Goal: Task Accomplishment & Management: Manage account settings

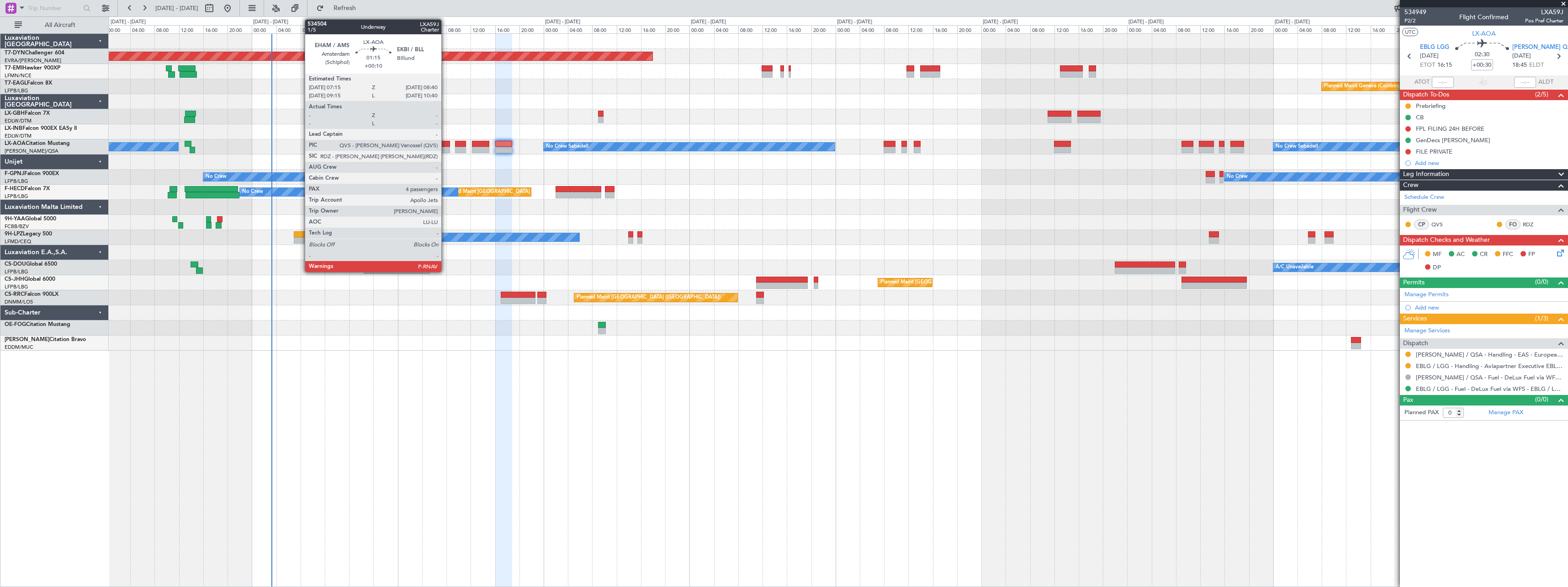
click at [446, 144] on div at bounding box center [445, 144] width 9 height 6
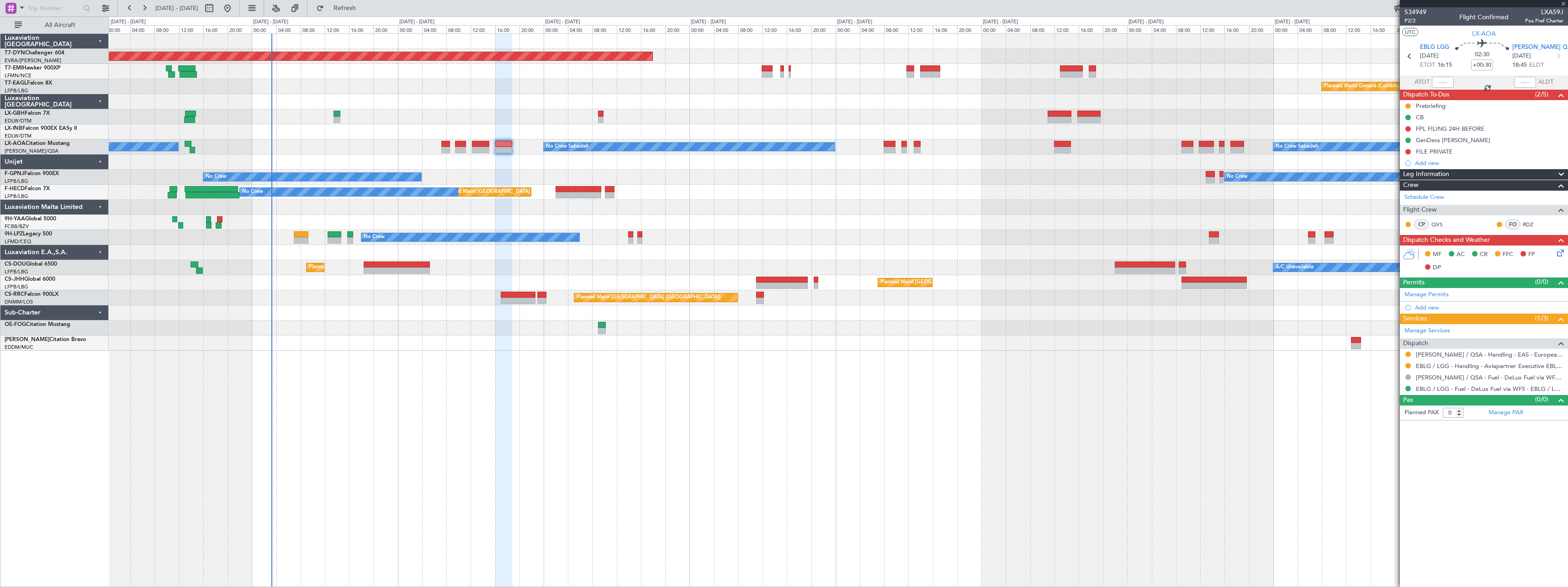
type input "+00:10"
type input "4"
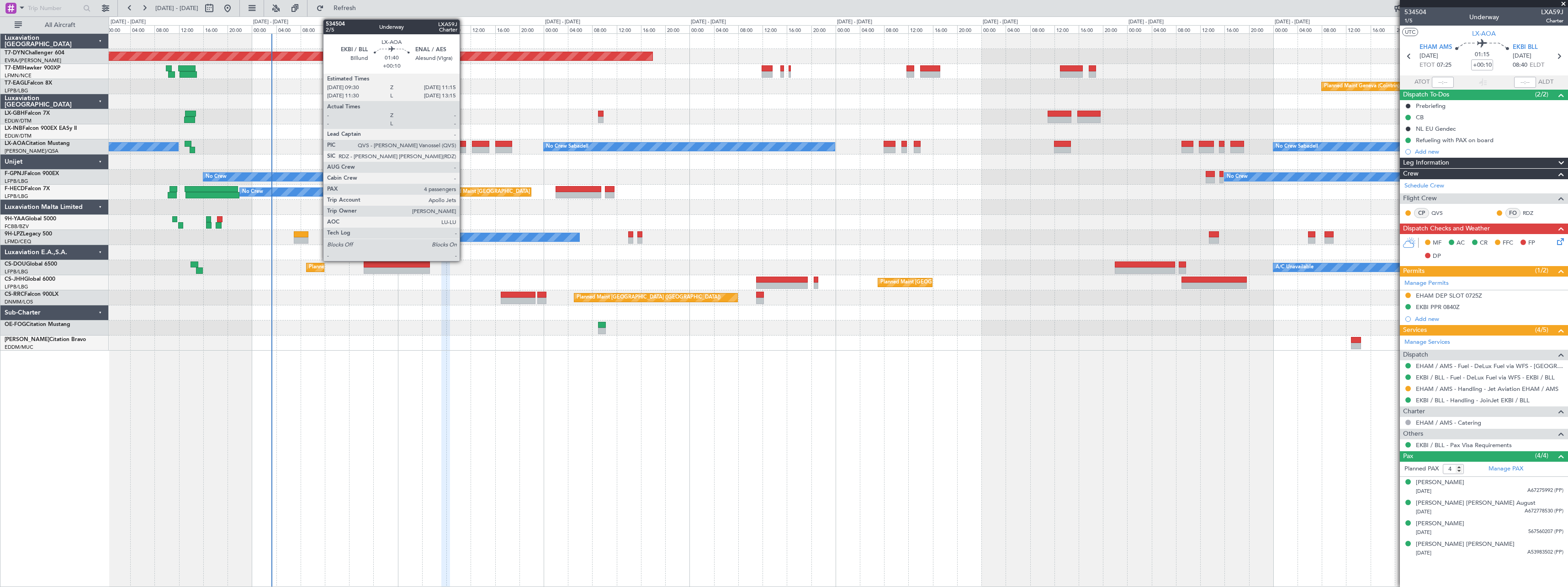
click at [464, 145] on div at bounding box center [460, 144] width 11 height 6
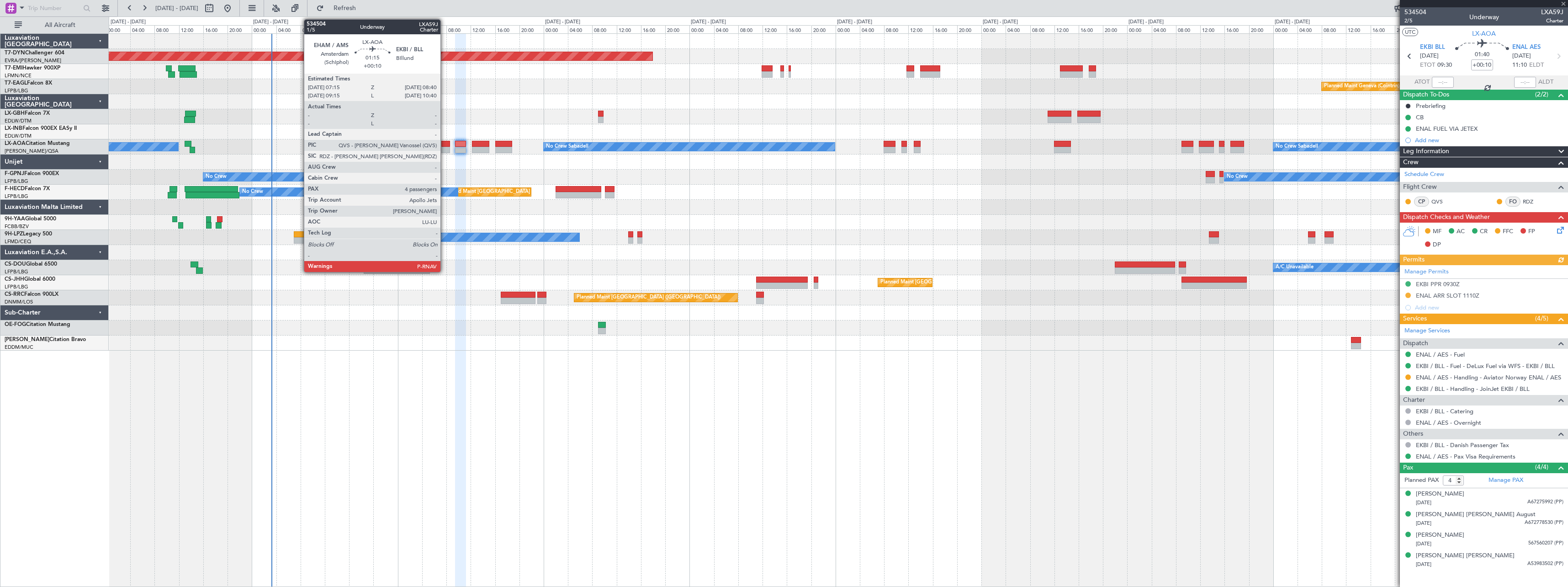
click at [445, 145] on div at bounding box center [445, 144] width 9 height 6
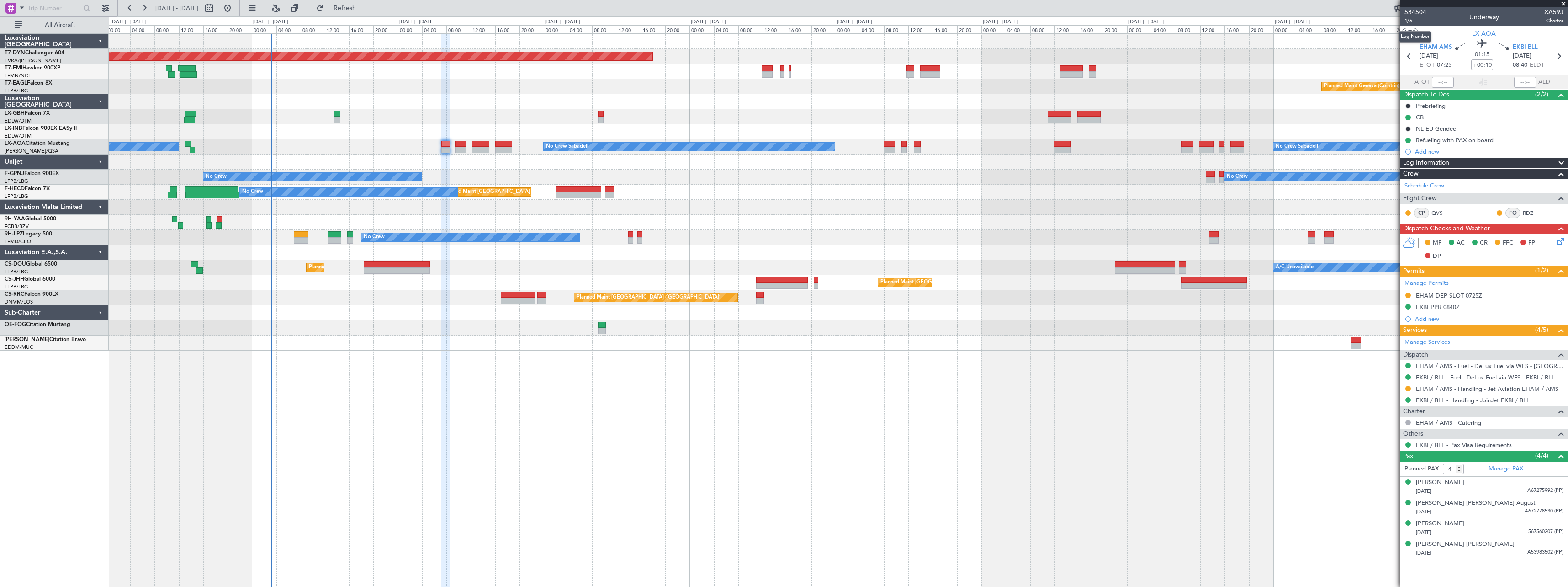
click at [1411, 22] on span "1/5" at bounding box center [1415, 21] width 22 height 8
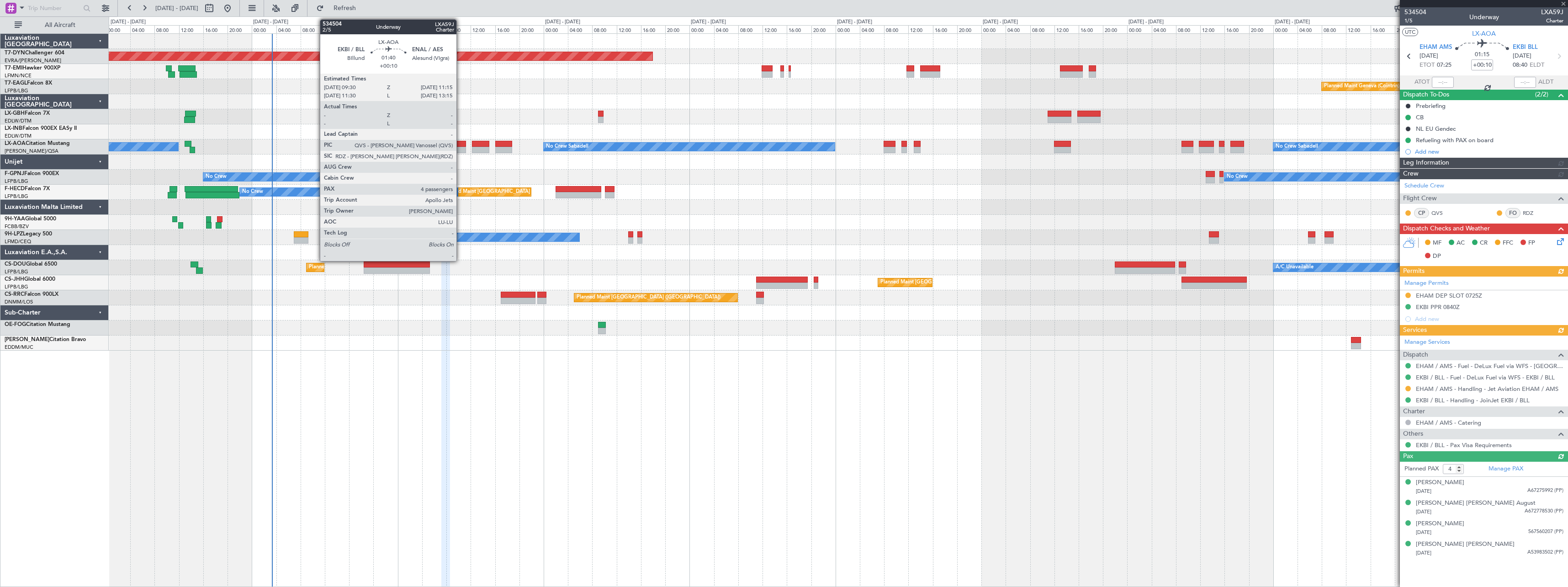
click at [461, 146] on div at bounding box center [460, 144] width 11 height 6
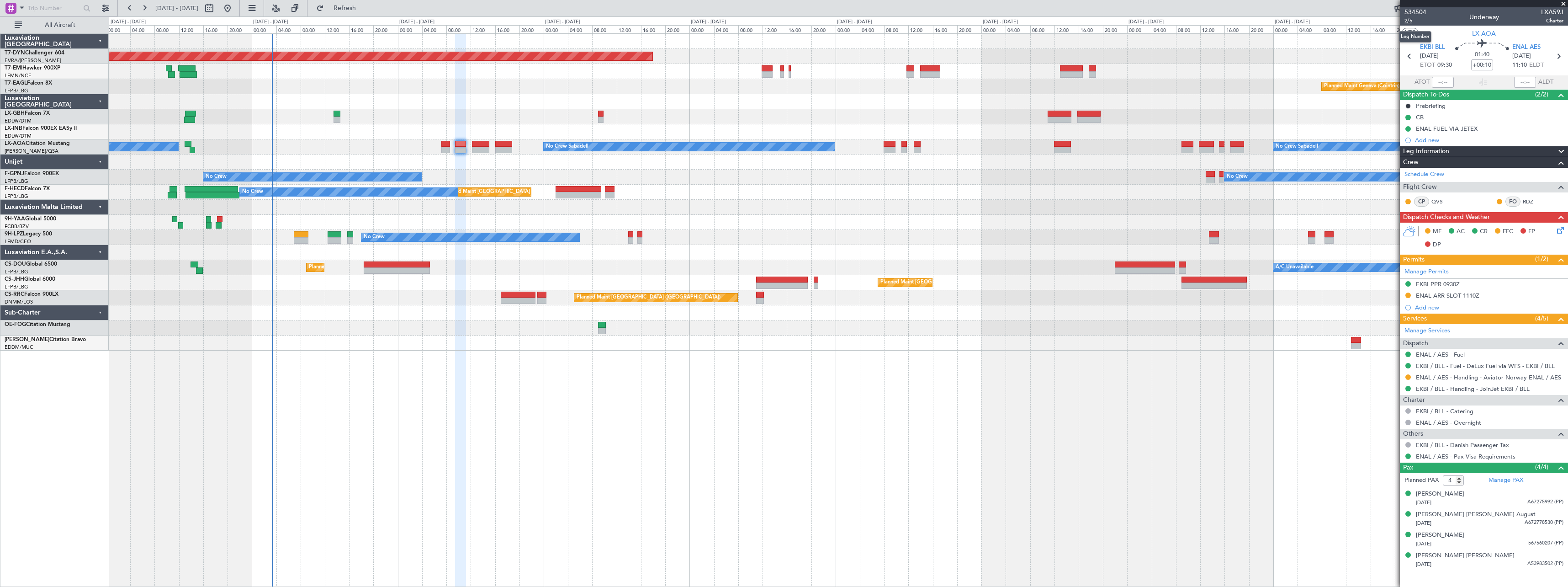
click at [1404, 21] on span "2/5" at bounding box center [1415, 21] width 22 height 8
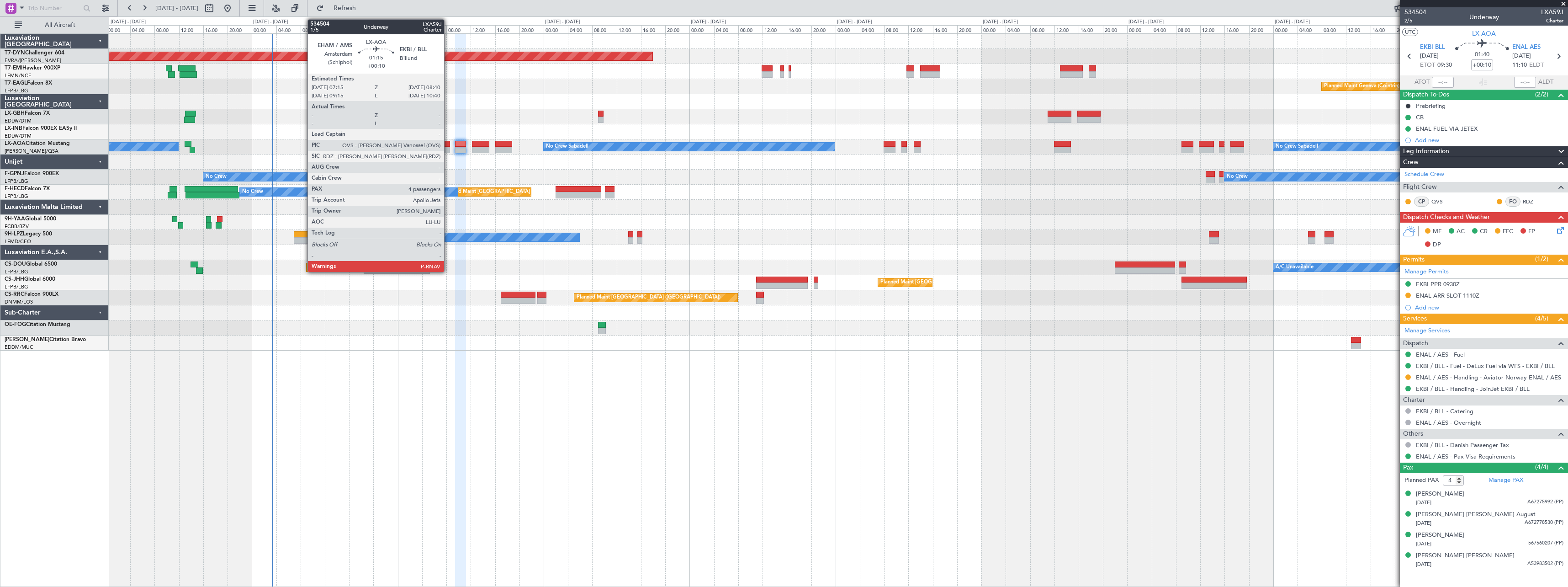
click at [447, 141] on div at bounding box center [445, 144] width 9 height 6
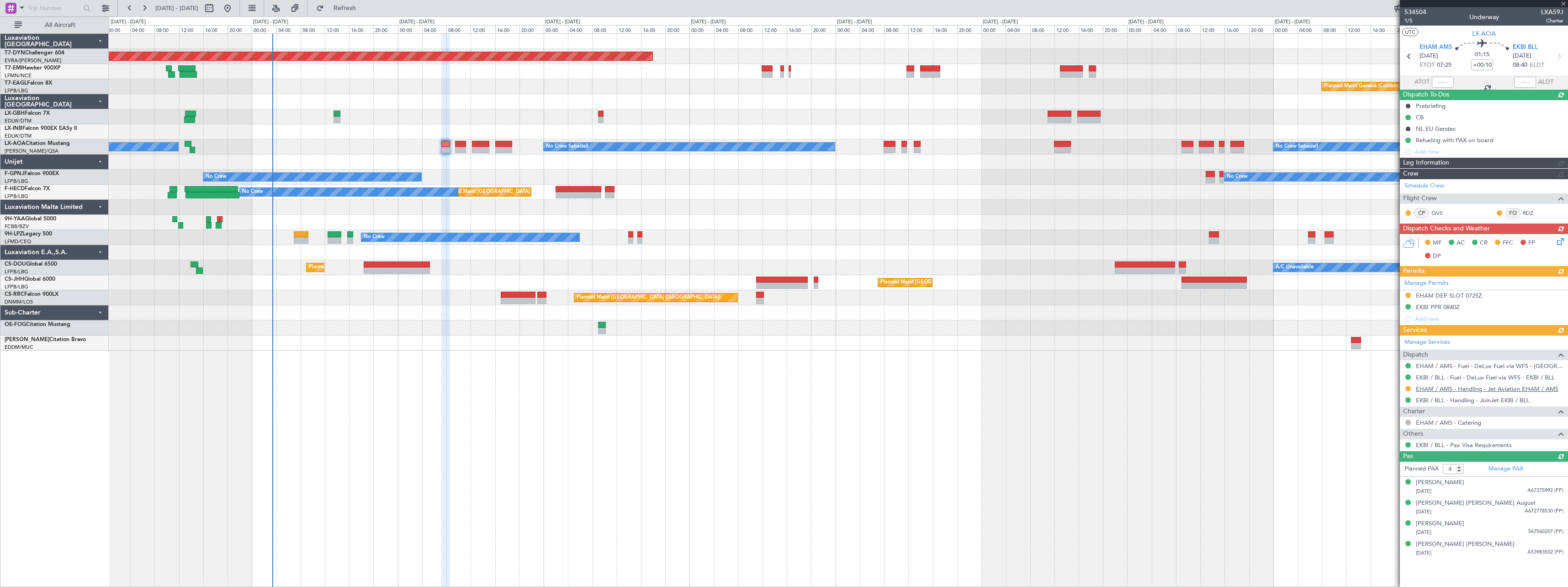
click at [1545, 389] on div "Manage Services Dispatch EHAM / AMS - Fuel - DeLux Fuel via WFS - EHAM / AMS EK…" at bounding box center [1484, 393] width 168 height 115
click at [1535, 386] on link "EHAM / AMS - Handling - Jet Aviation EHAM / AMS" at bounding box center [1488, 388] width 143 height 8
click at [1476, 401] on link "EKBI / BLL - Handling - JoinJet EKBI / BLL" at bounding box center [1473, 400] width 114 height 8
click at [1556, 61] on icon at bounding box center [1559, 57] width 12 height 12
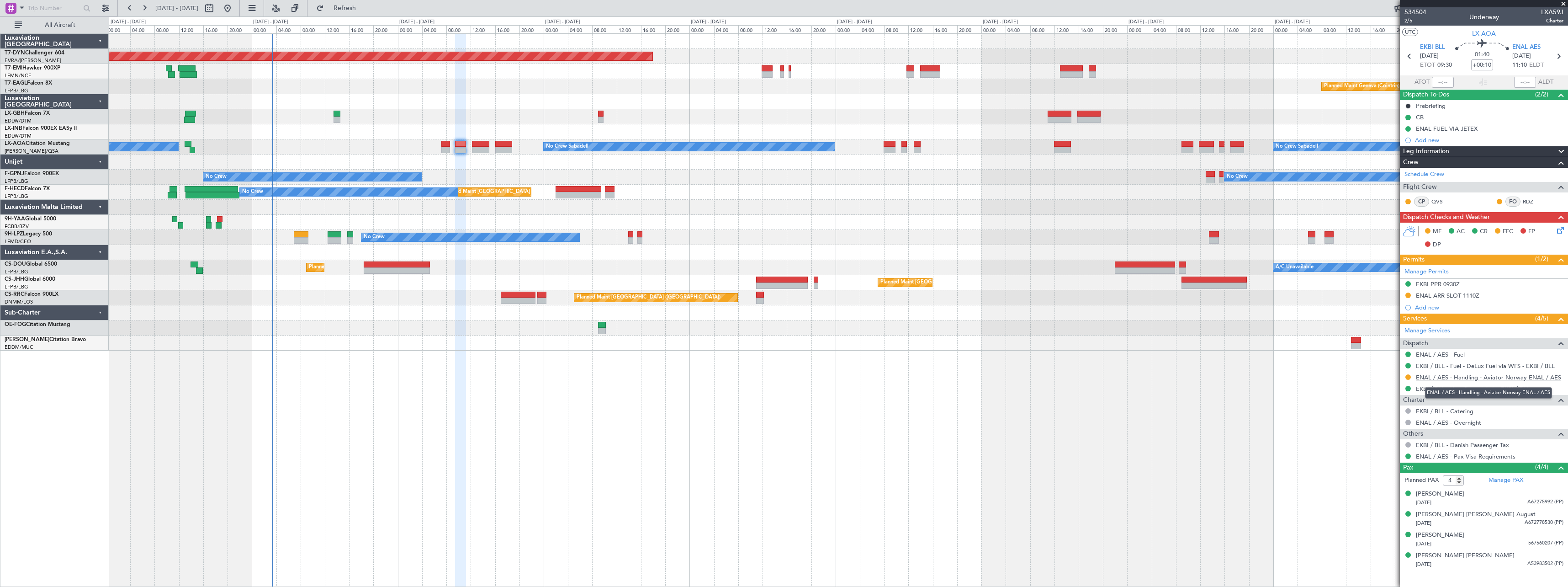
click at [1511, 377] on link "ENAL / AES - Handling - Aviator Norway ENAL / AES" at bounding box center [1489, 377] width 145 height 8
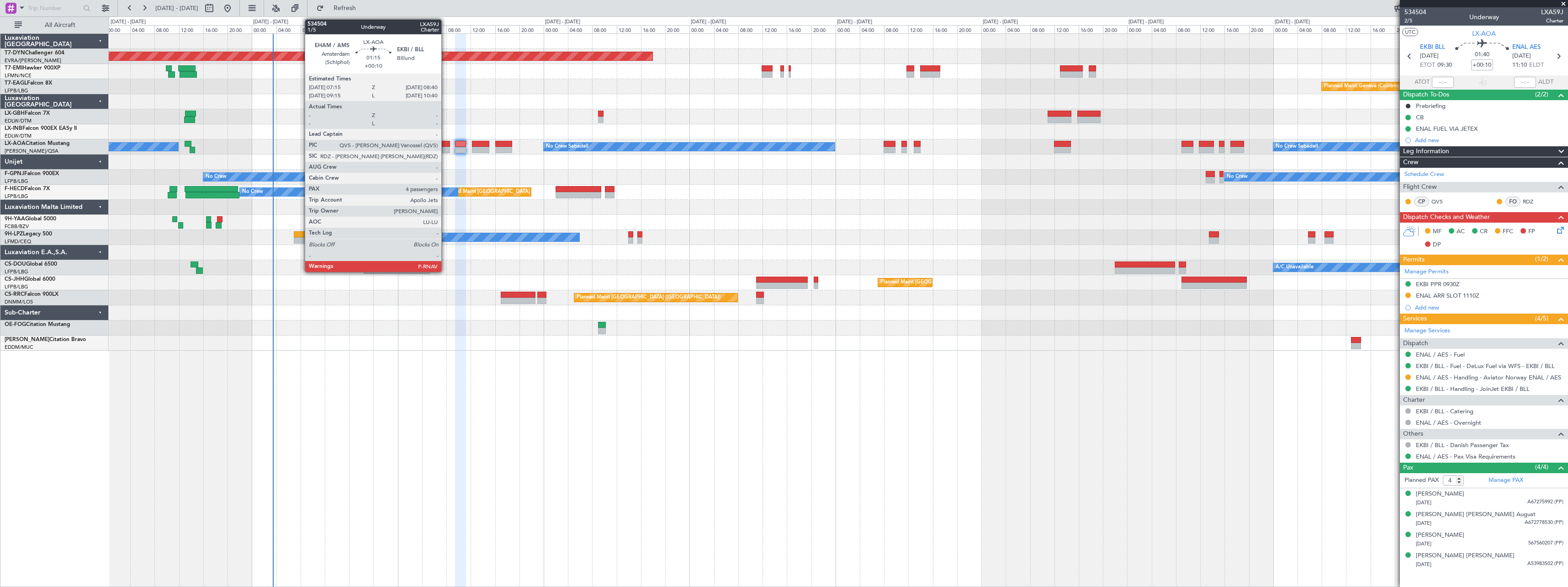
click at [445, 144] on div at bounding box center [445, 144] width 9 height 6
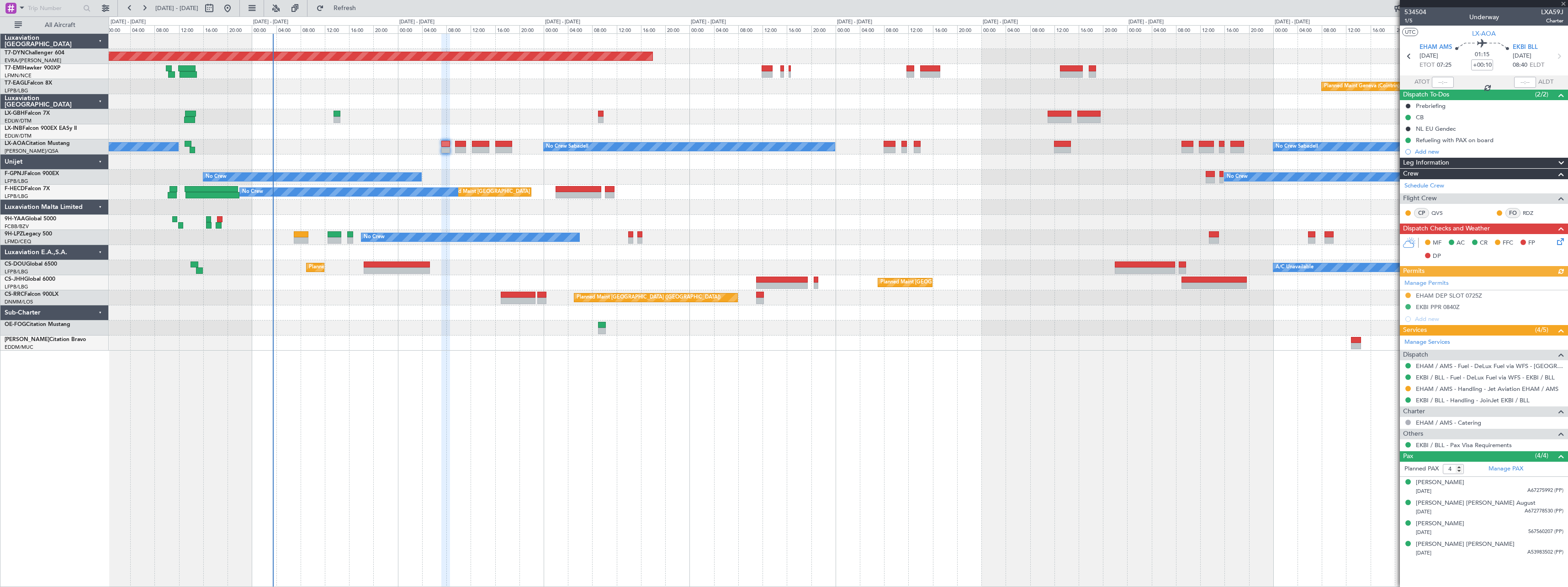
click at [1558, 236] on icon at bounding box center [1558, 239] width 7 height 7
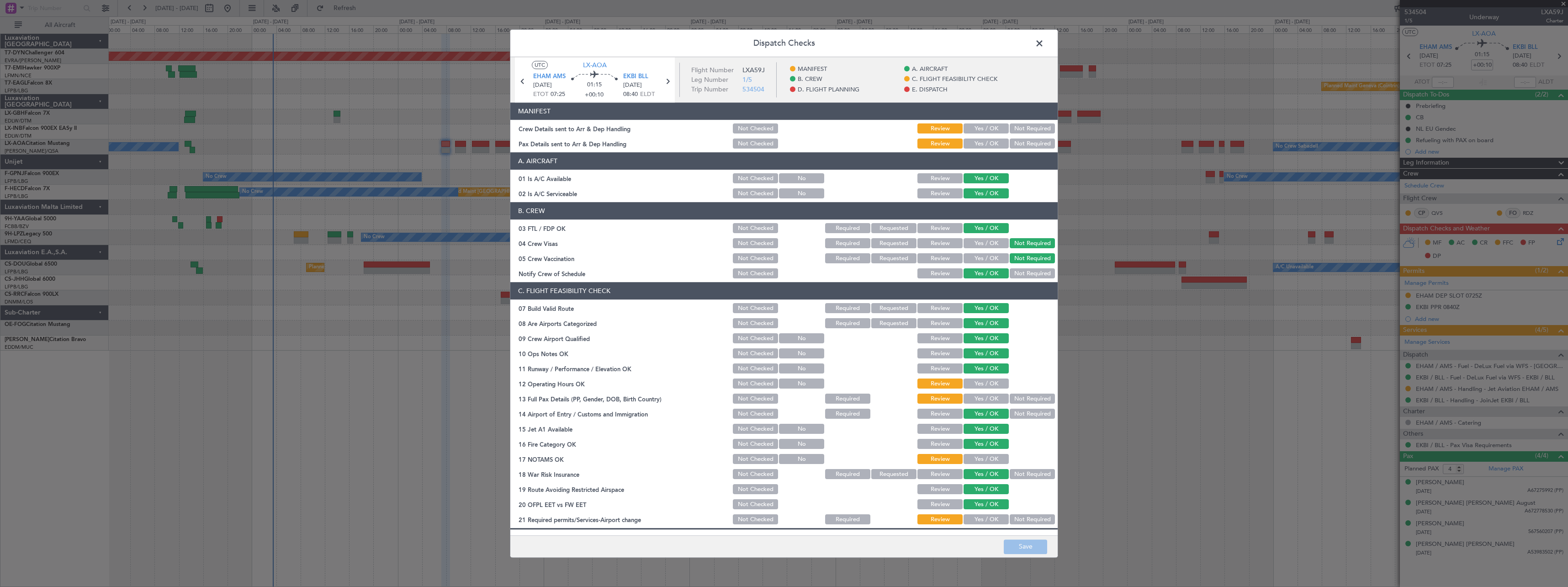
click at [973, 128] on button "Yes / OK" at bounding box center [986, 129] width 46 height 10
click at [983, 147] on button "Yes / OK" at bounding box center [986, 144] width 46 height 10
click at [1025, 542] on button "Save" at bounding box center [1026, 546] width 44 height 15
click at [1044, 48] on span at bounding box center [1044, 46] width 0 height 18
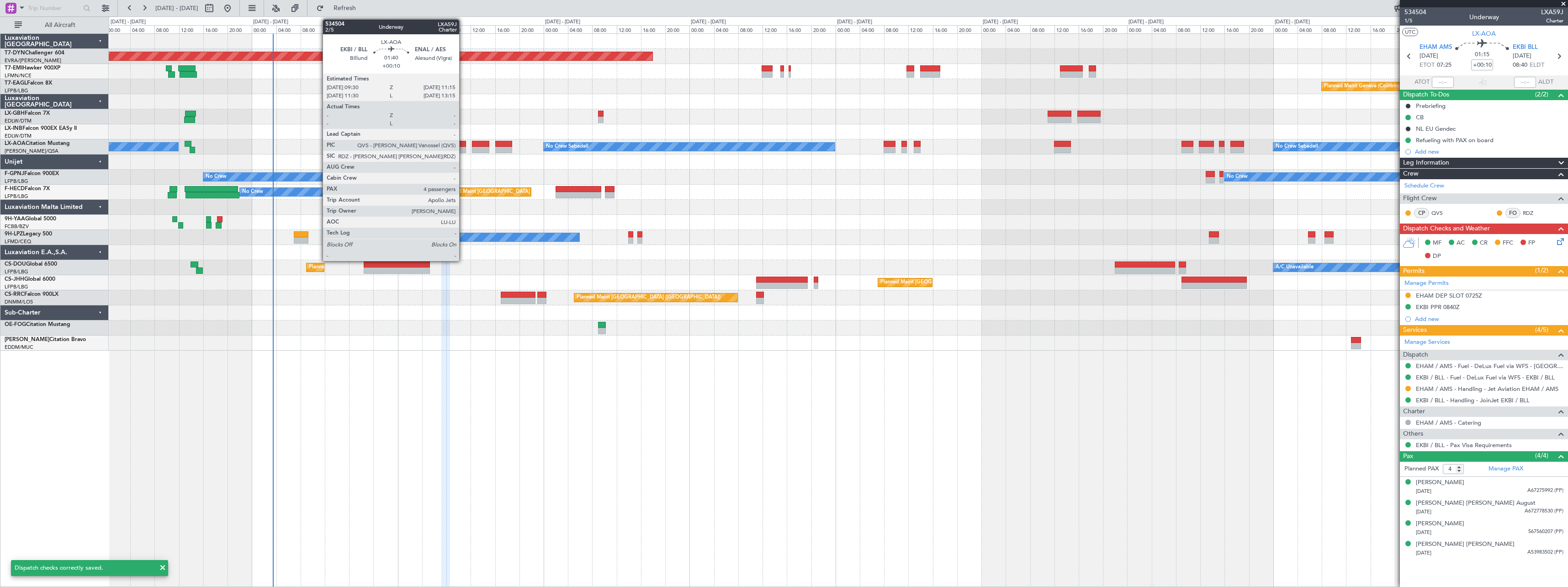
click at [464, 143] on div at bounding box center [460, 144] width 11 height 6
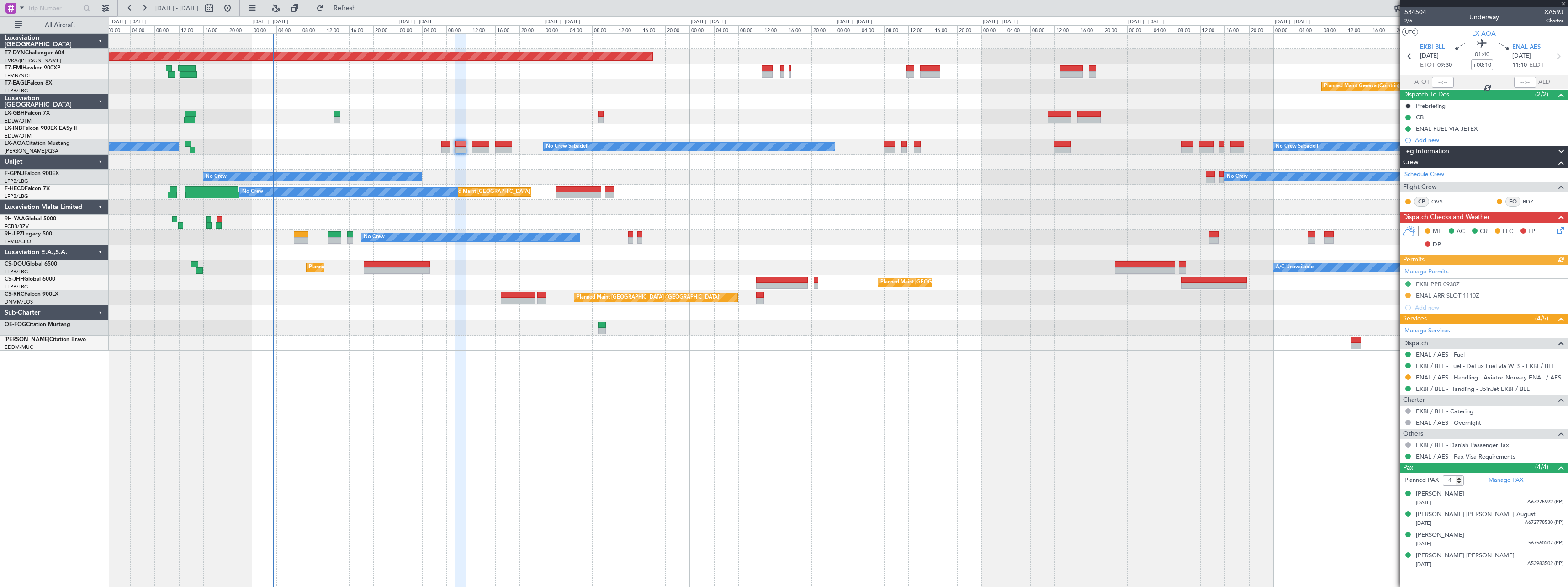
click at [1559, 226] on mat-tooltip-component "[PERSON_NAME] [PERSON_NAME](RDZ)" at bounding box center [1508, 218] width 114 height 24
click at [1560, 230] on icon at bounding box center [1558, 227] width 7 height 7
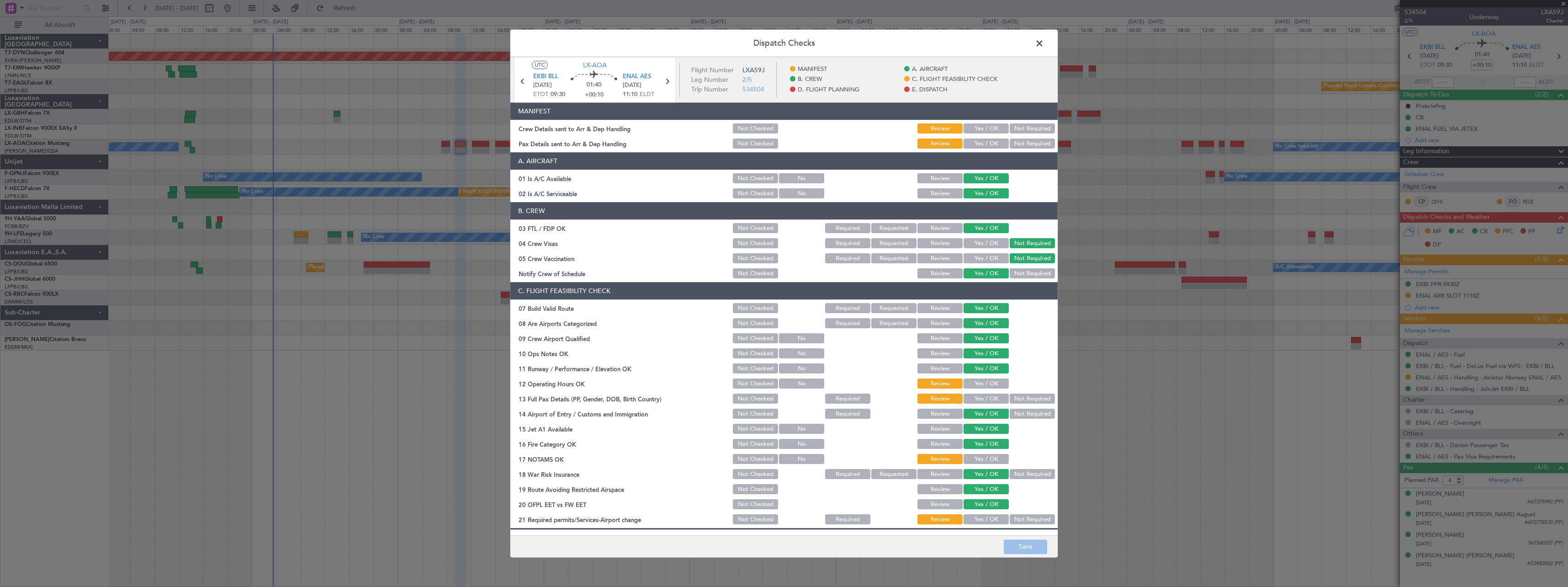
click at [977, 127] on button "Yes / OK" at bounding box center [986, 129] width 46 height 10
click at [983, 143] on button "Yes / OK" at bounding box center [986, 144] width 46 height 10
click at [1025, 542] on button "Save" at bounding box center [1026, 546] width 44 height 15
click at [1044, 49] on span at bounding box center [1044, 46] width 0 height 18
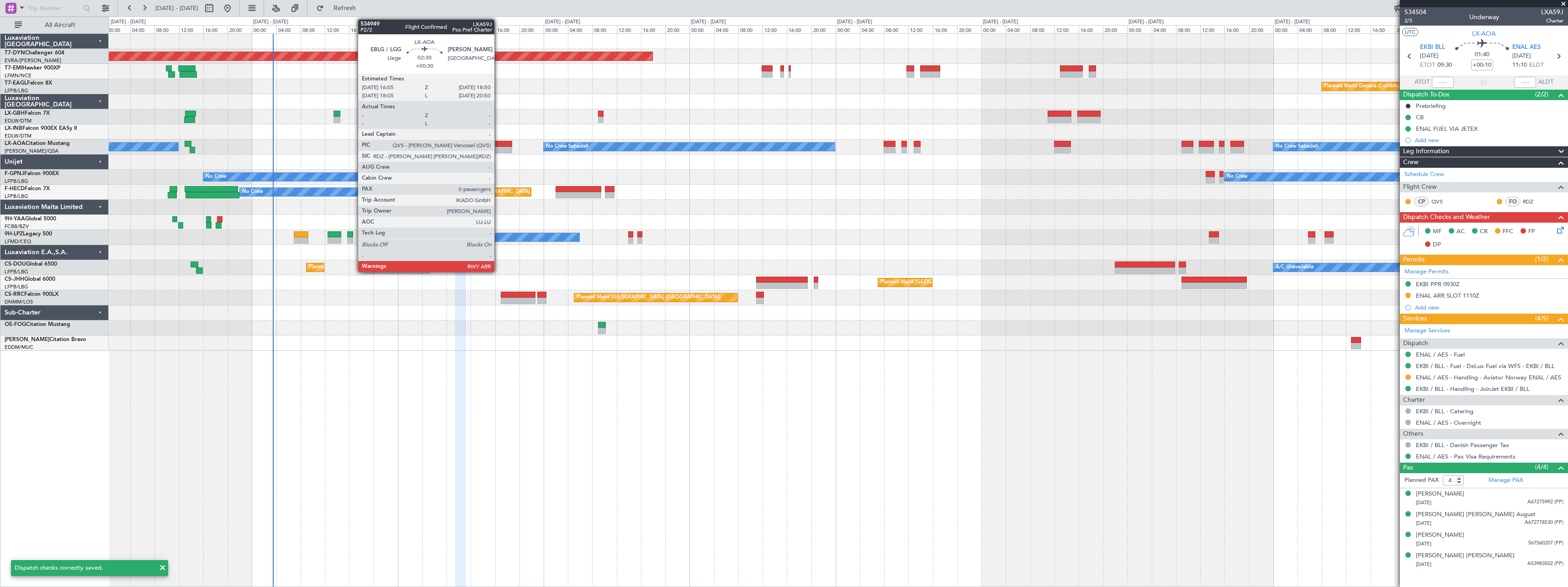
click at [499, 148] on div at bounding box center [503, 150] width 17 height 6
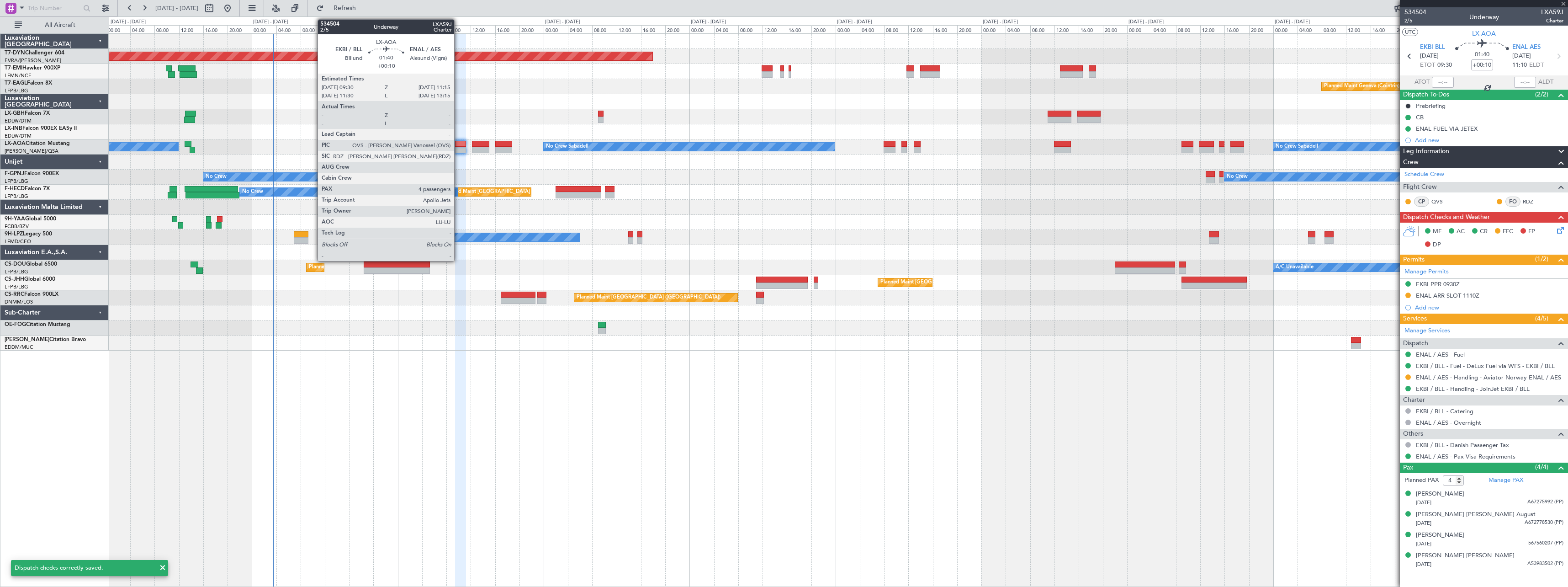
type input "+00:30"
type input "0"
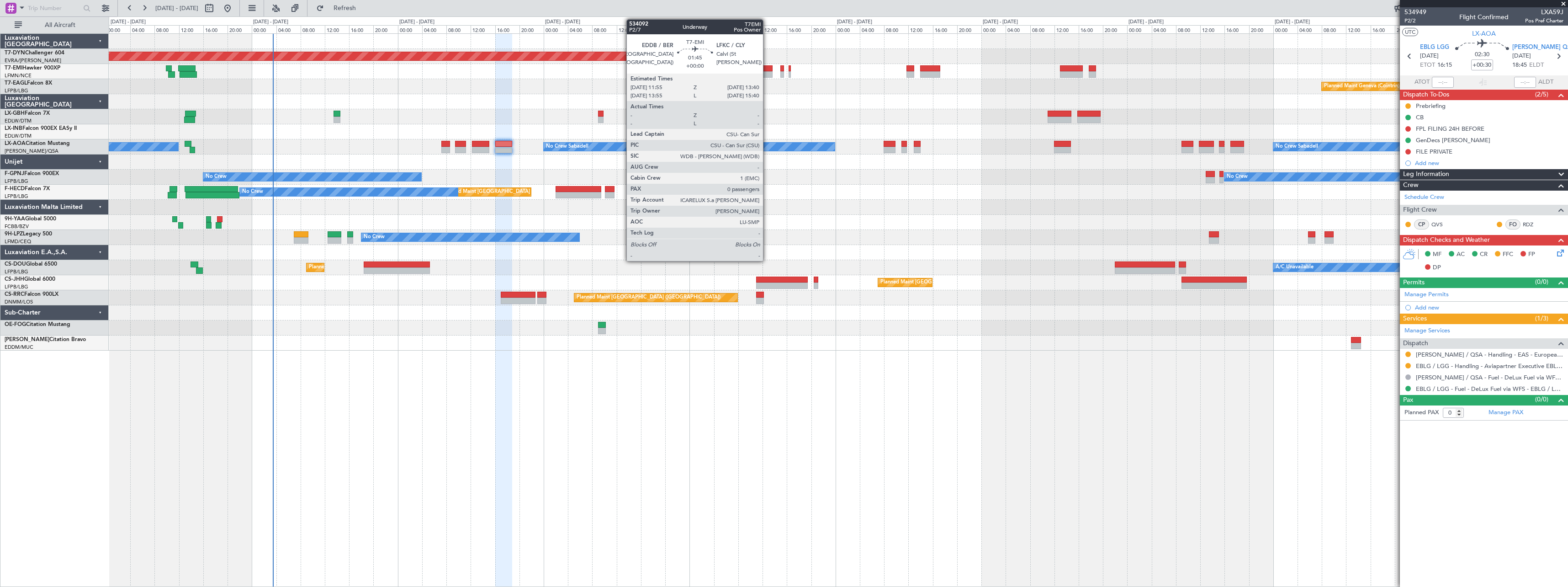
click at [767, 71] on div at bounding box center [767, 69] width 11 height 6
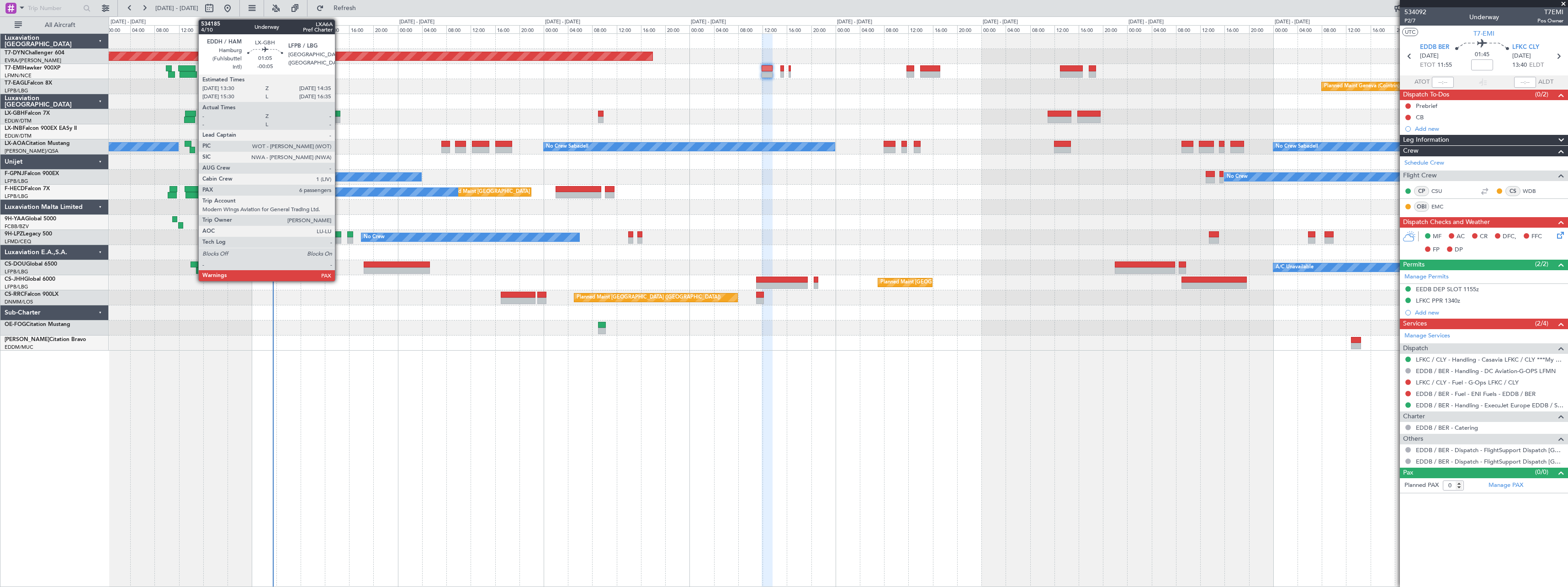
click at [339, 115] on div at bounding box center [337, 113] width 7 height 6
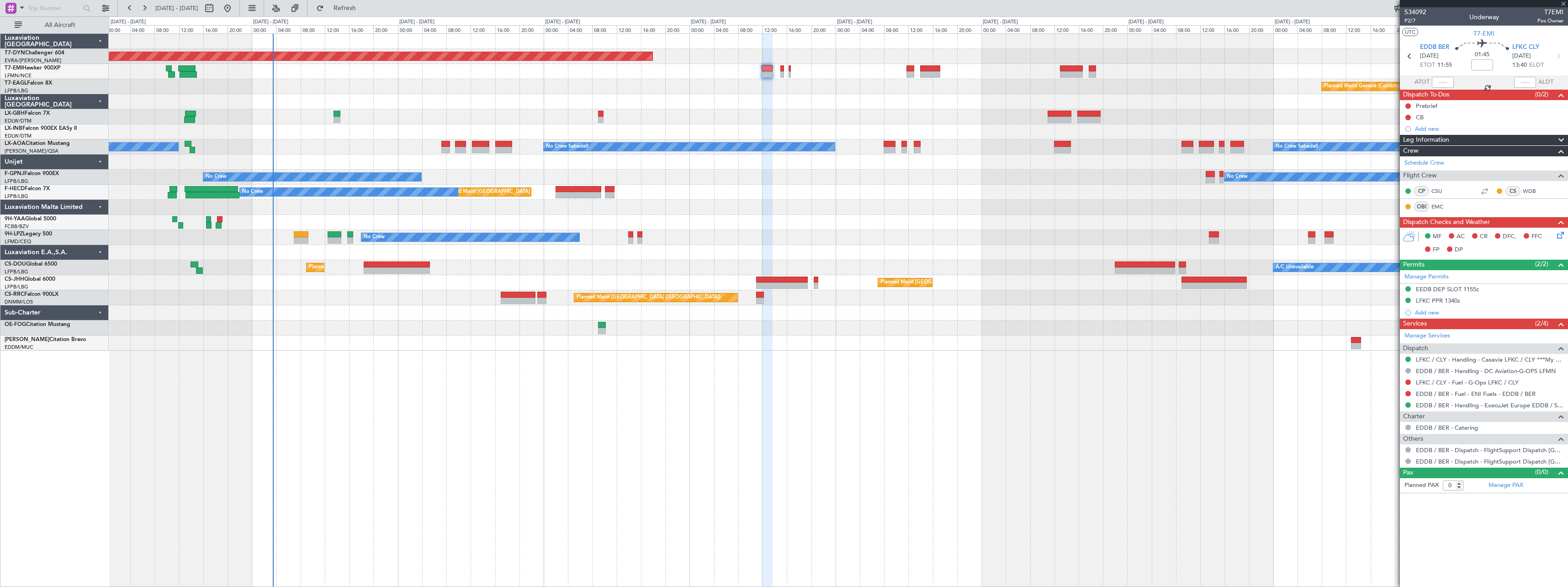
type input "-00:05"
type input "6"
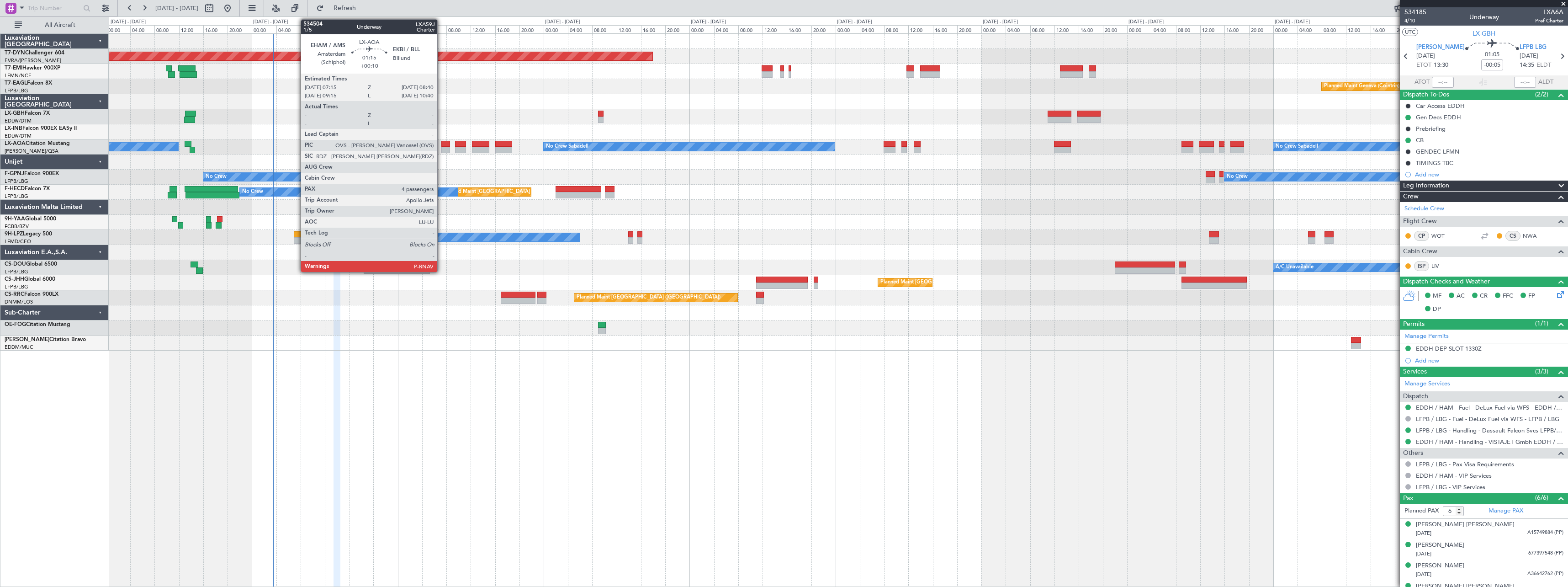
click at [441, 146] on div at bounding box center [445, 144] width 9 height 6
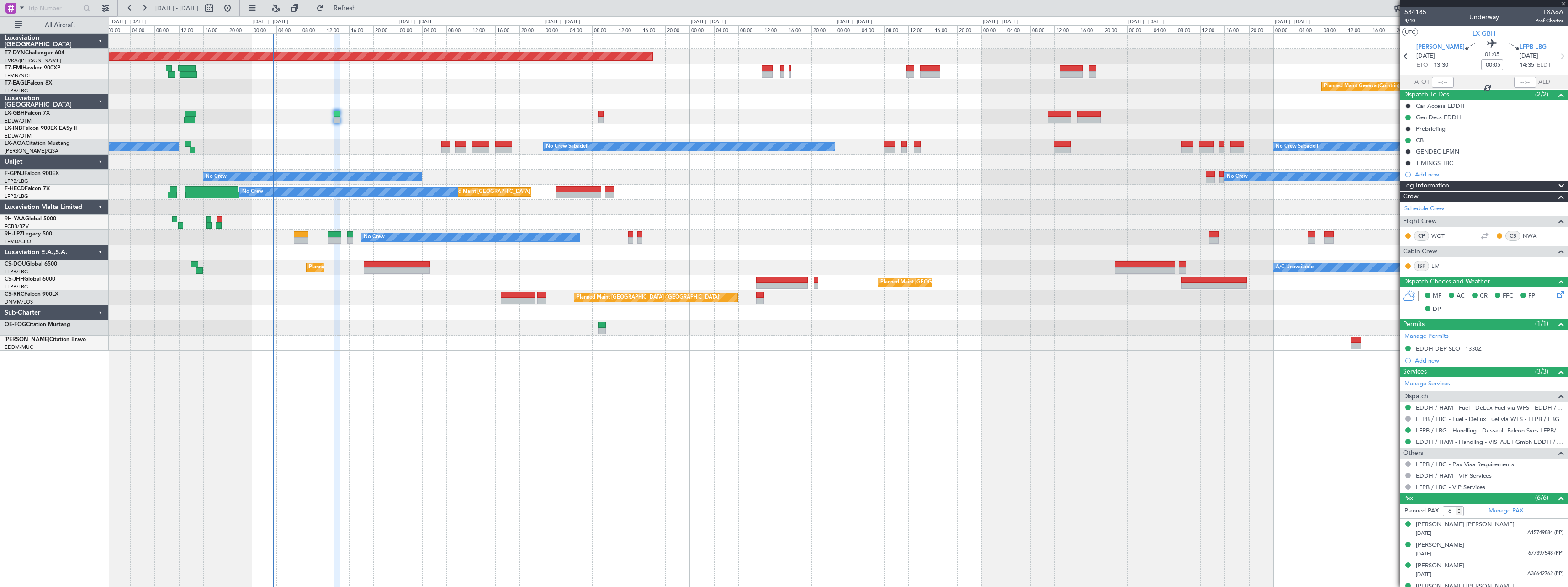
type input "+00:10"
type input "4"
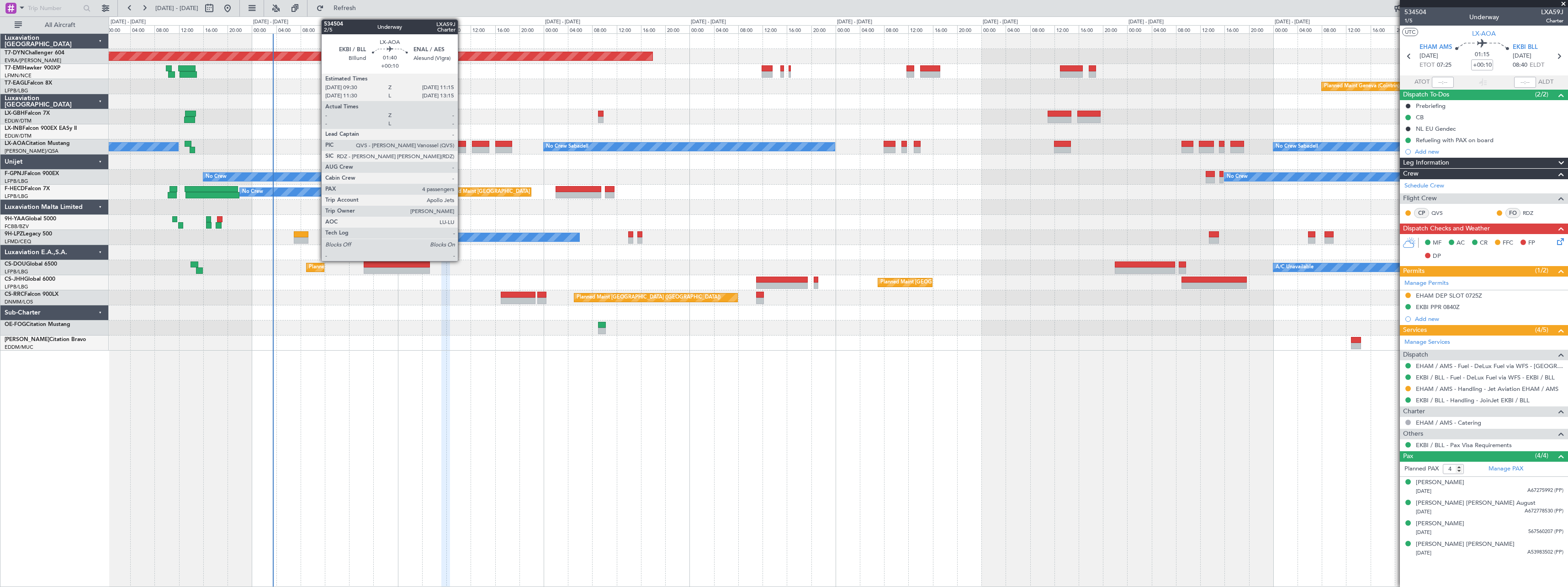
click at [462, 146] on div at bounding box center [460, 144] width 11 height 6
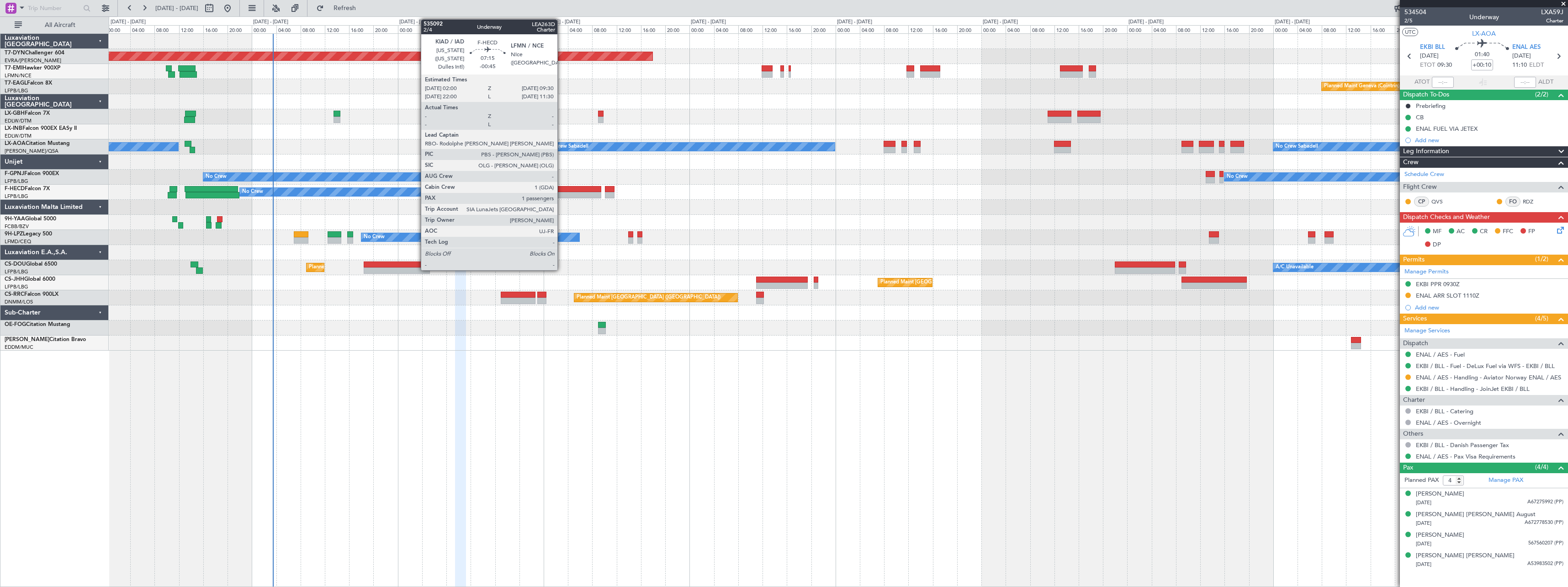
click at [561, 190] on div at bounding box center [578, 189] width 46 height 6
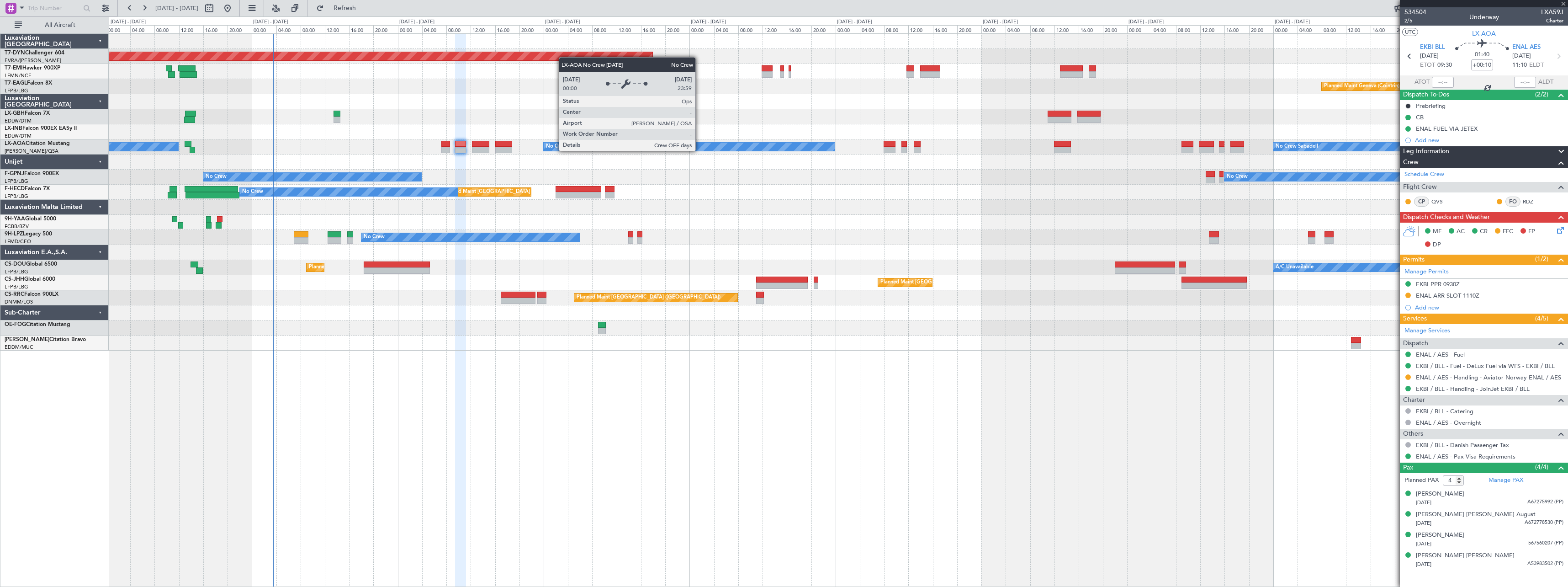
type input "-00:45"
type input "1"
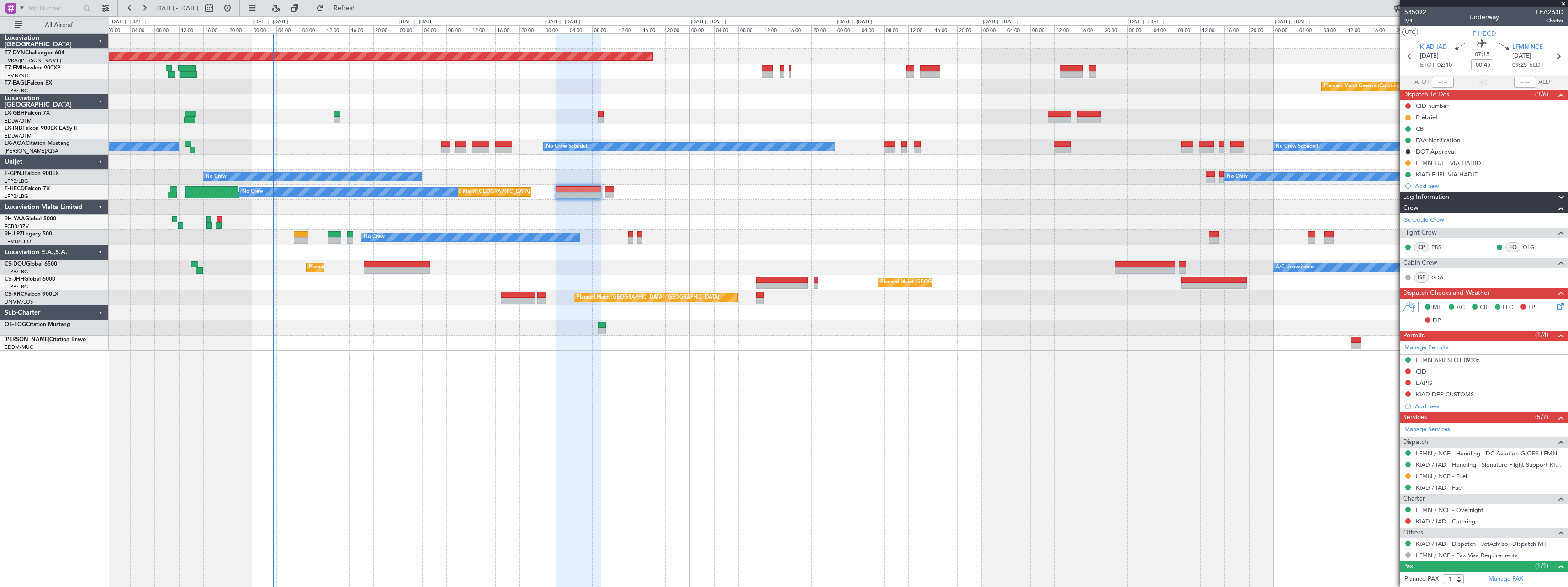
scroll to position [20, 0]
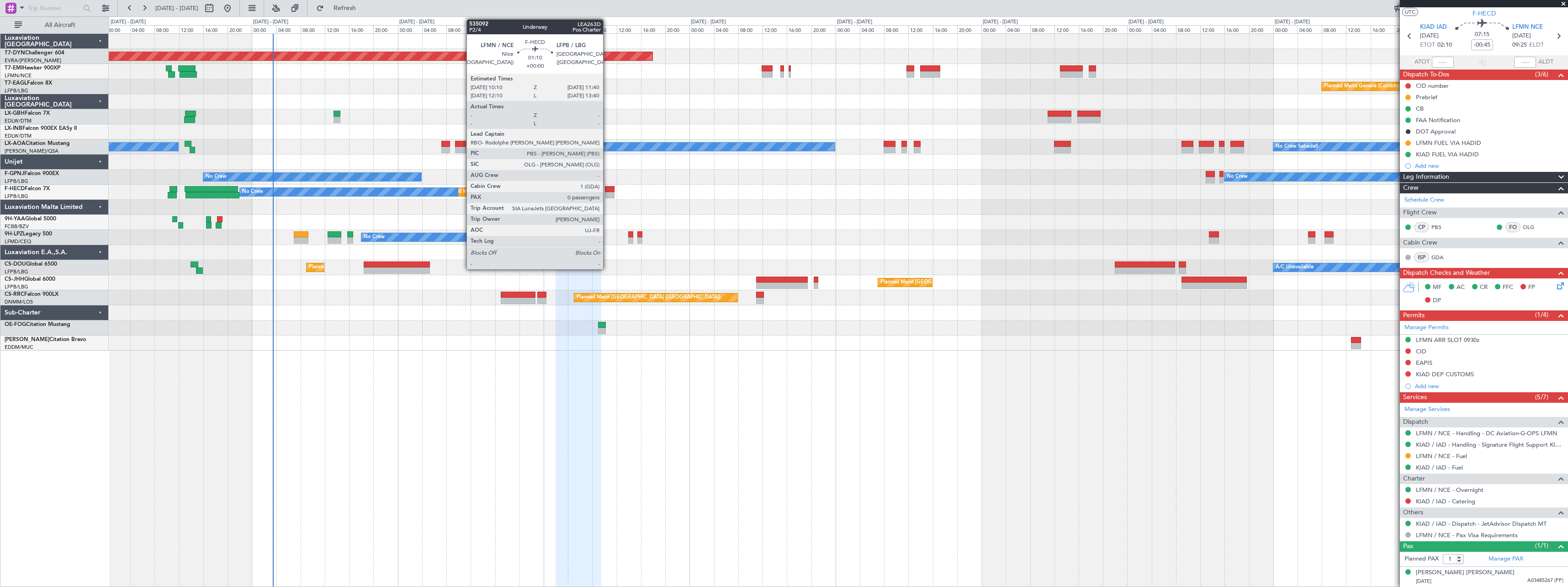
click at [607, 190] on div at bounding box center [609, 189] width 9 height 6
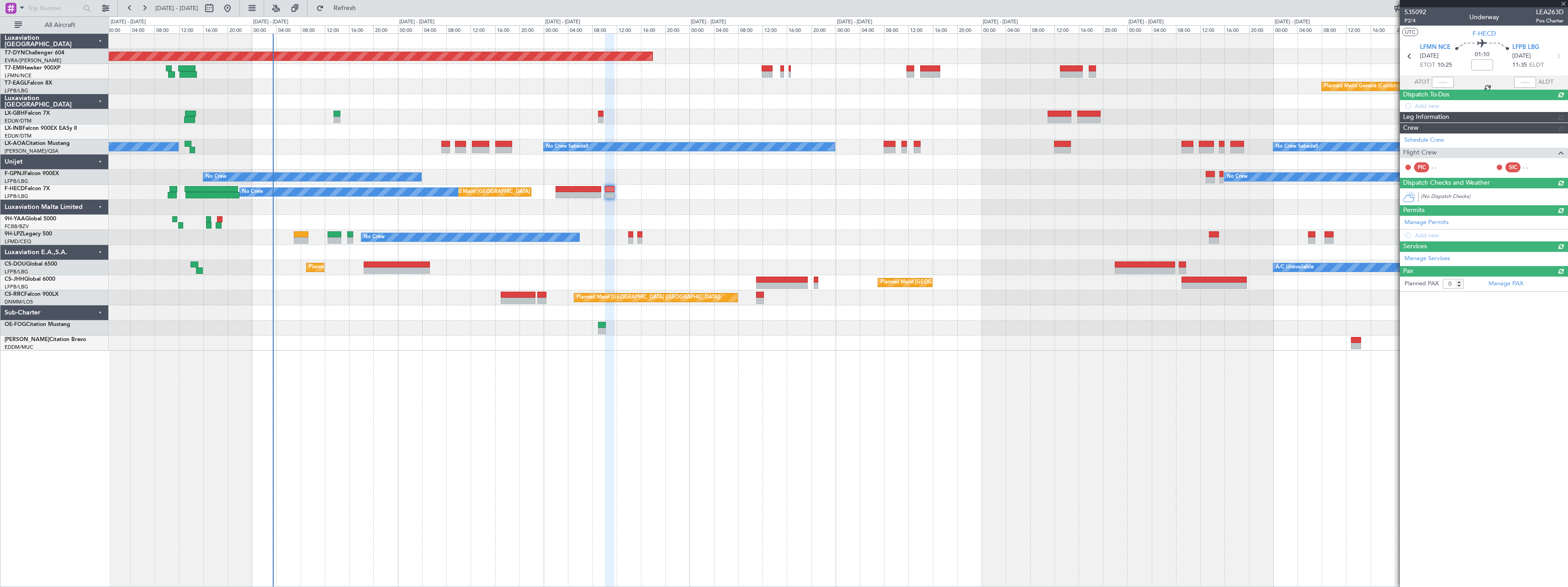
scroll to position [0, 0]
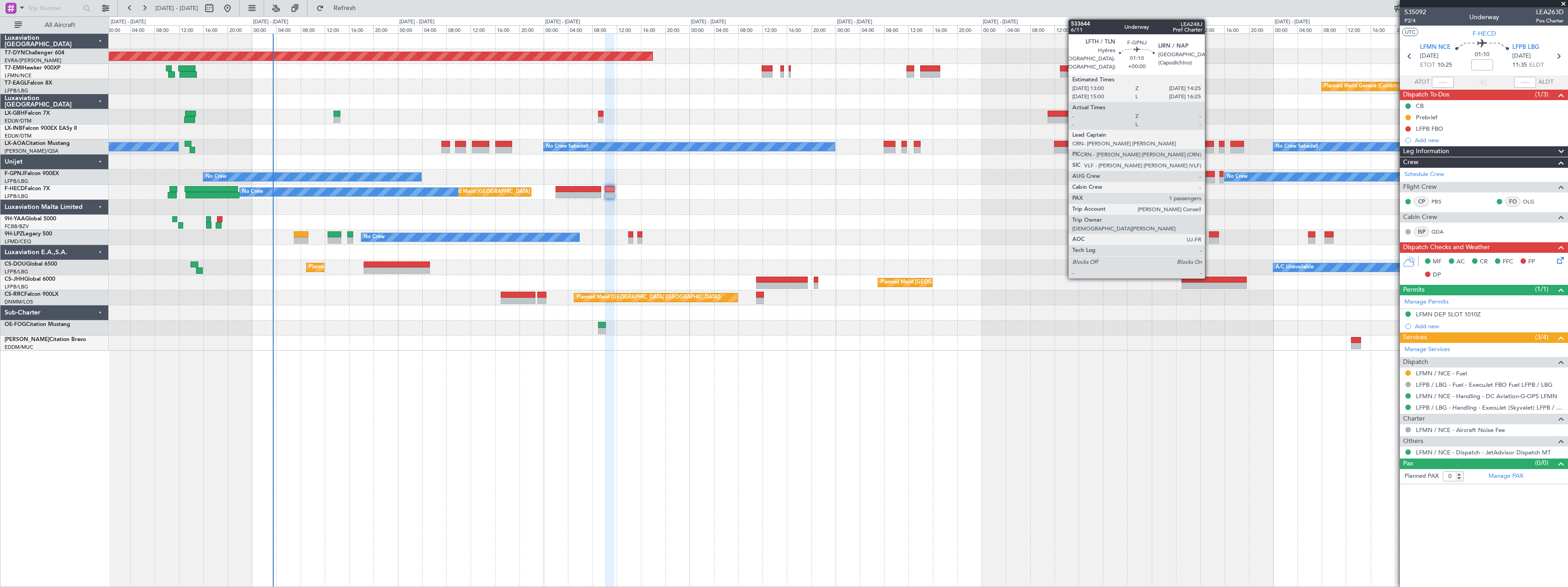
click at [1209, 173] on div at bounding box center [1210, 174] width 9 height 6
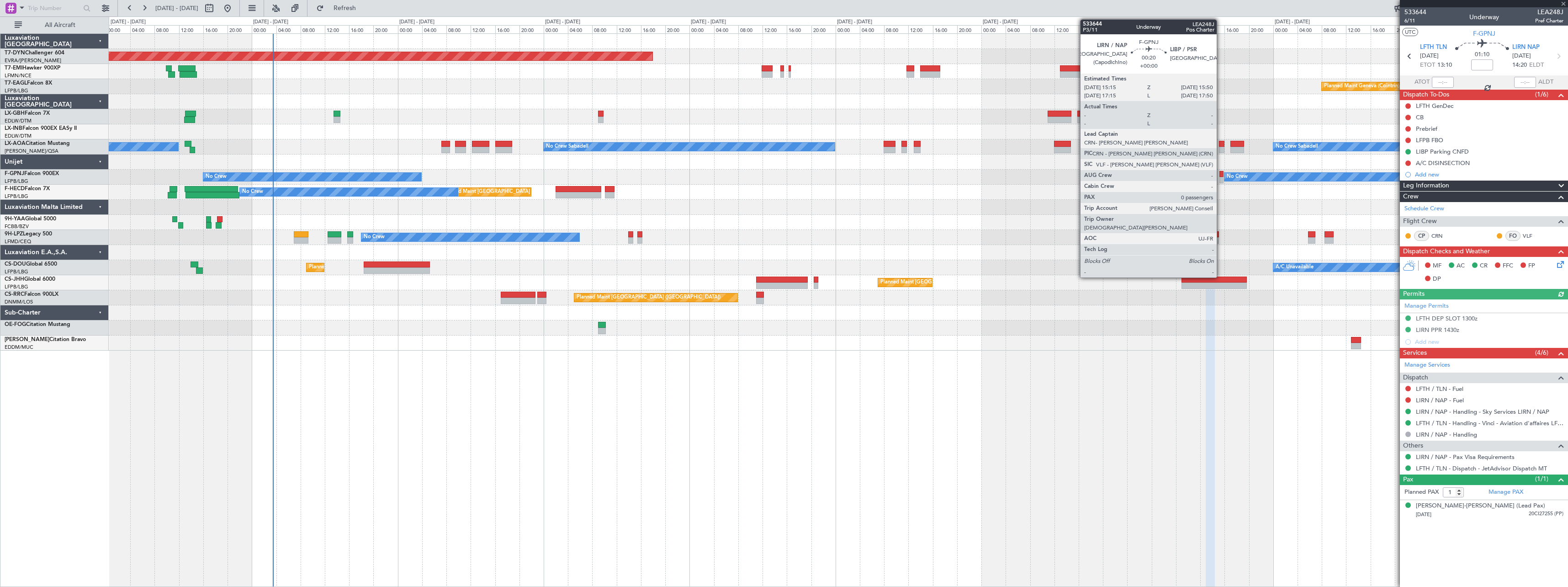
click at [1220, 174] on div at bounding box center [1221, 174] width 4 height 6
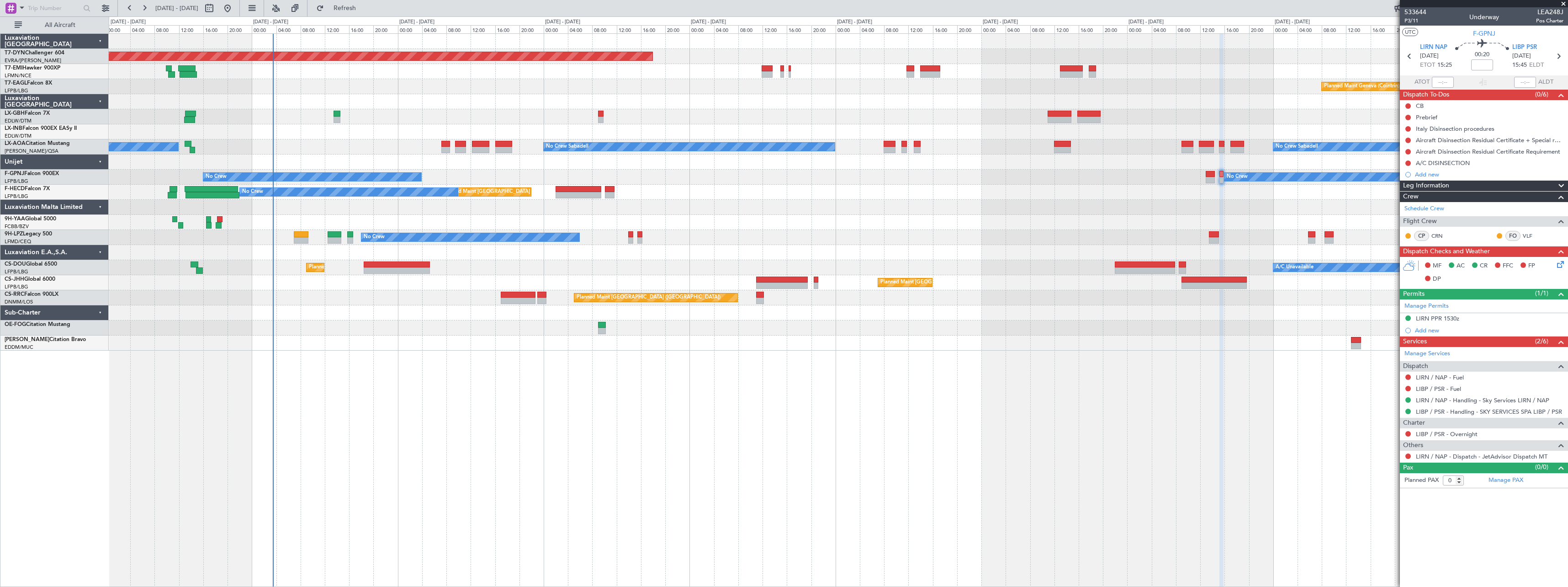
click at [634, 236] on div "No Crew No Crew No Crew" at bounding box center [838, 236] width 1459 height 15
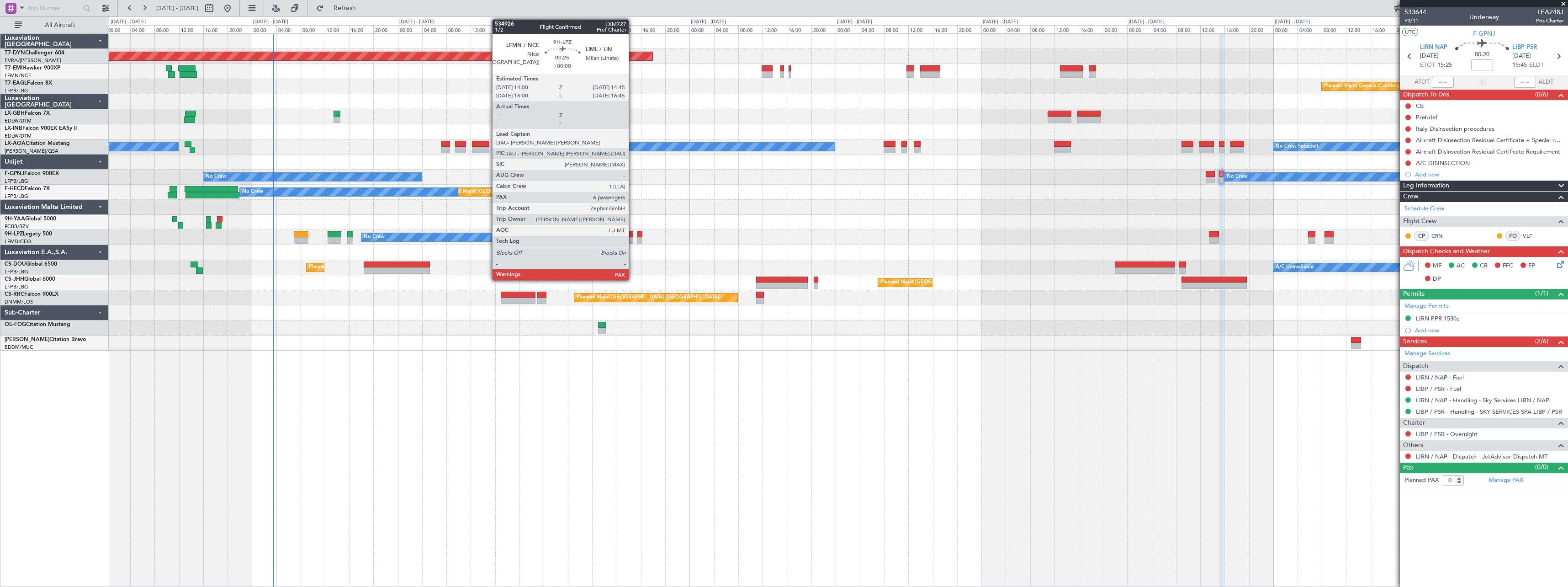
click at [633, 235] on div at bounding box center [631, 234] width 5 height 6
click at [631, 234] on div at bounding box center [631, 234] width 5 height 6
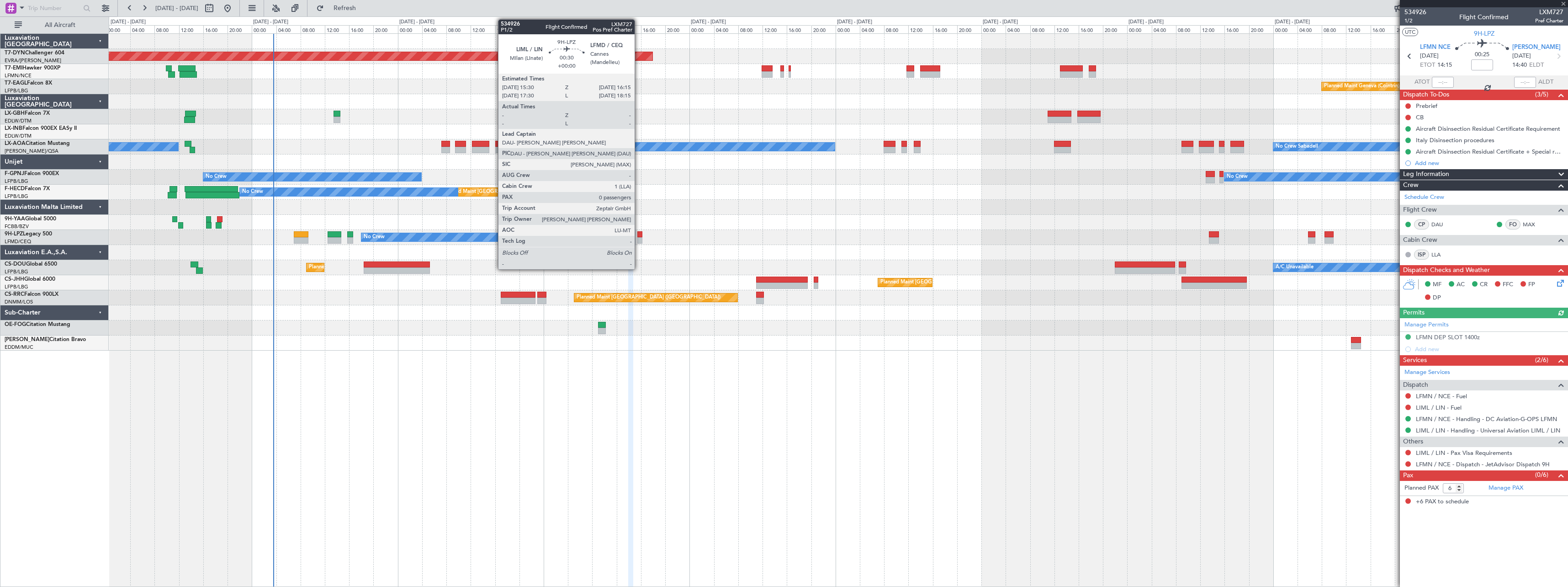
click at [639, 234] on div at bounding box center [640, 234] width 5 height 6
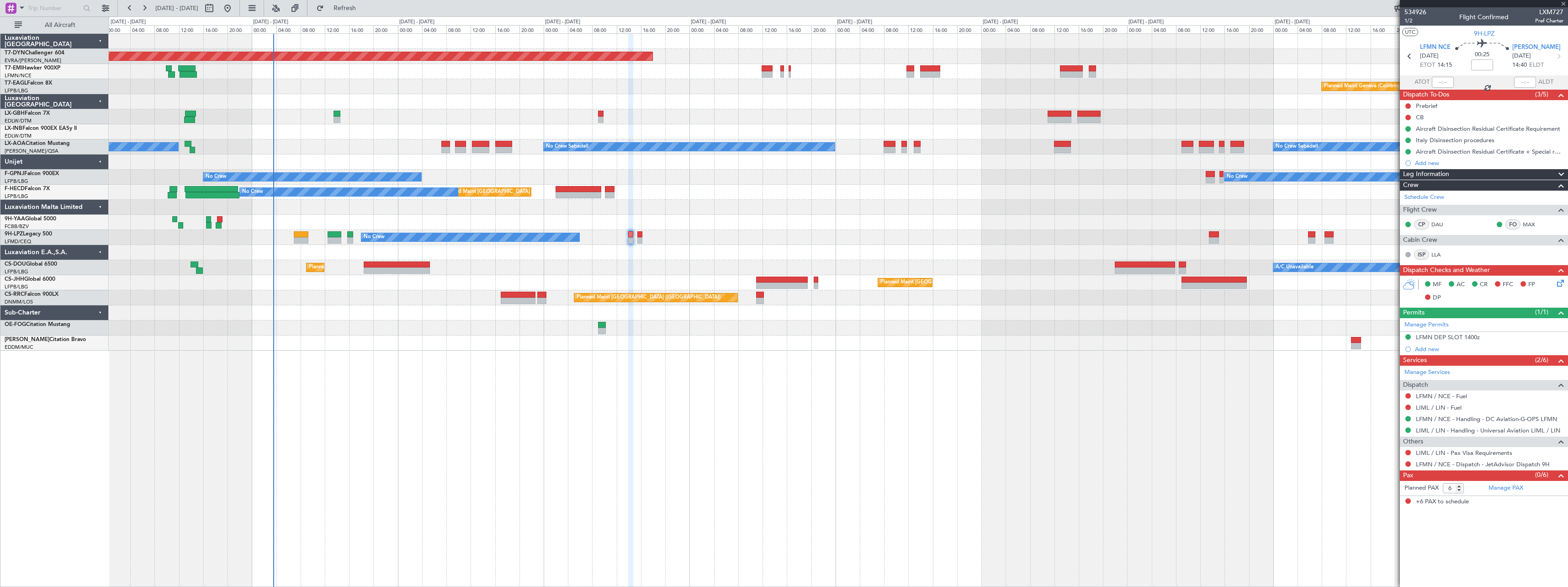
type input "0"
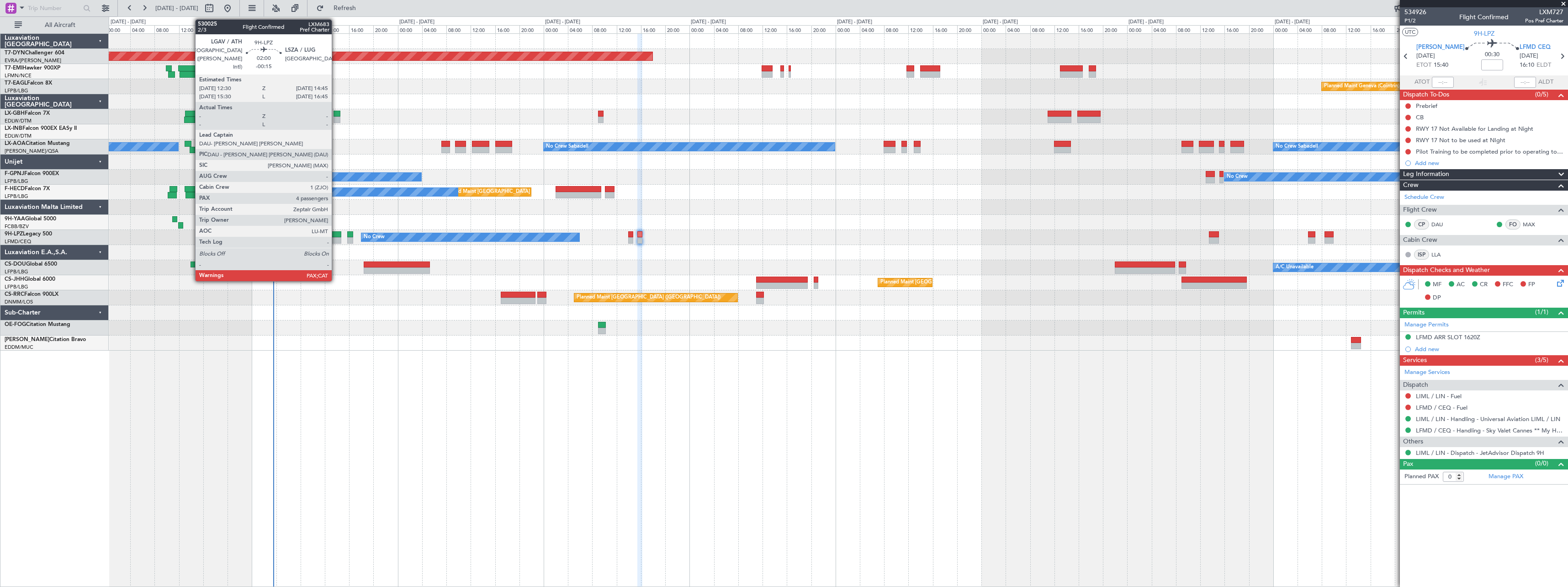
click at [337, 235] on div at bounding box center [335, 234] width 14 height 6
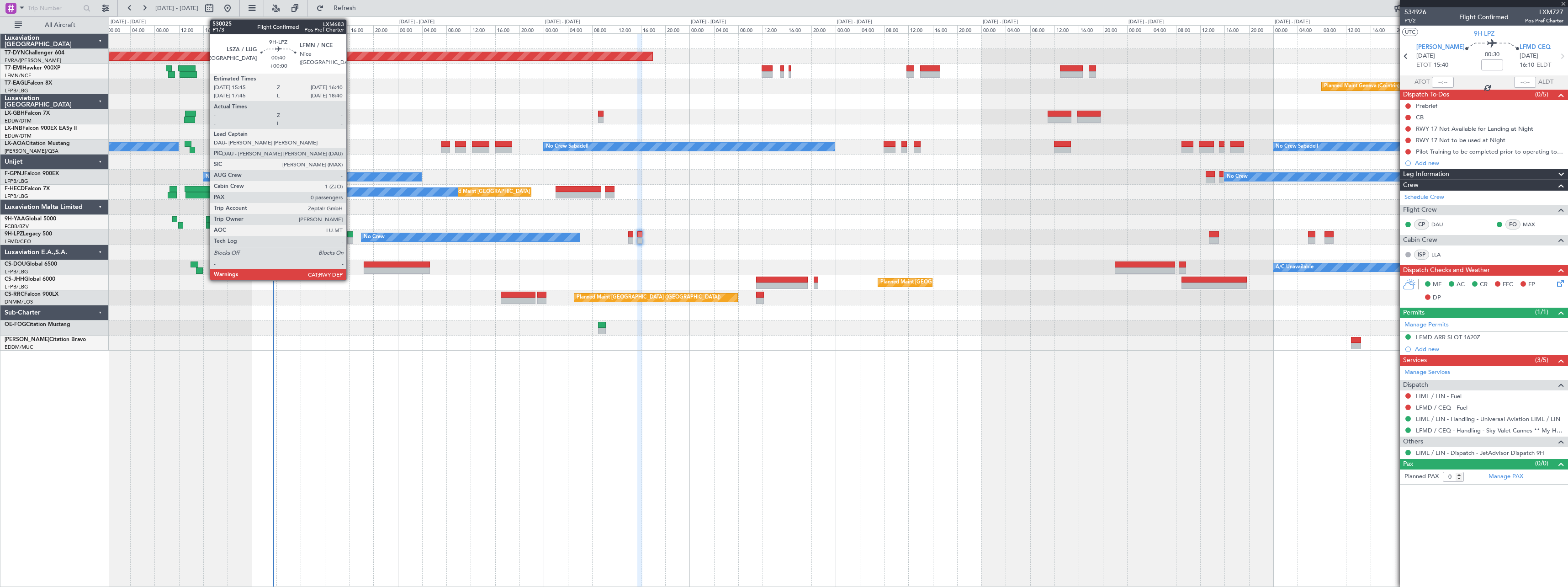
type input "-00:15"
type input "4"
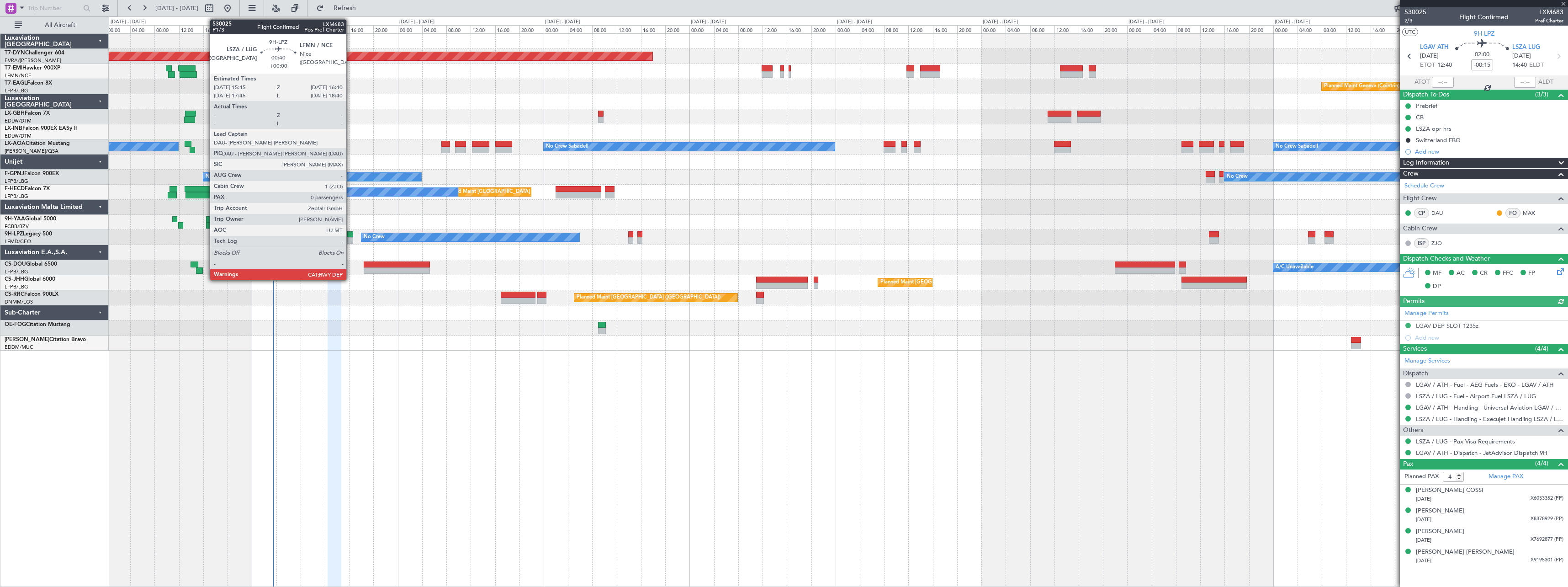
click at [351, 233] on div at bounding box center [351, 234] width 6 height 6
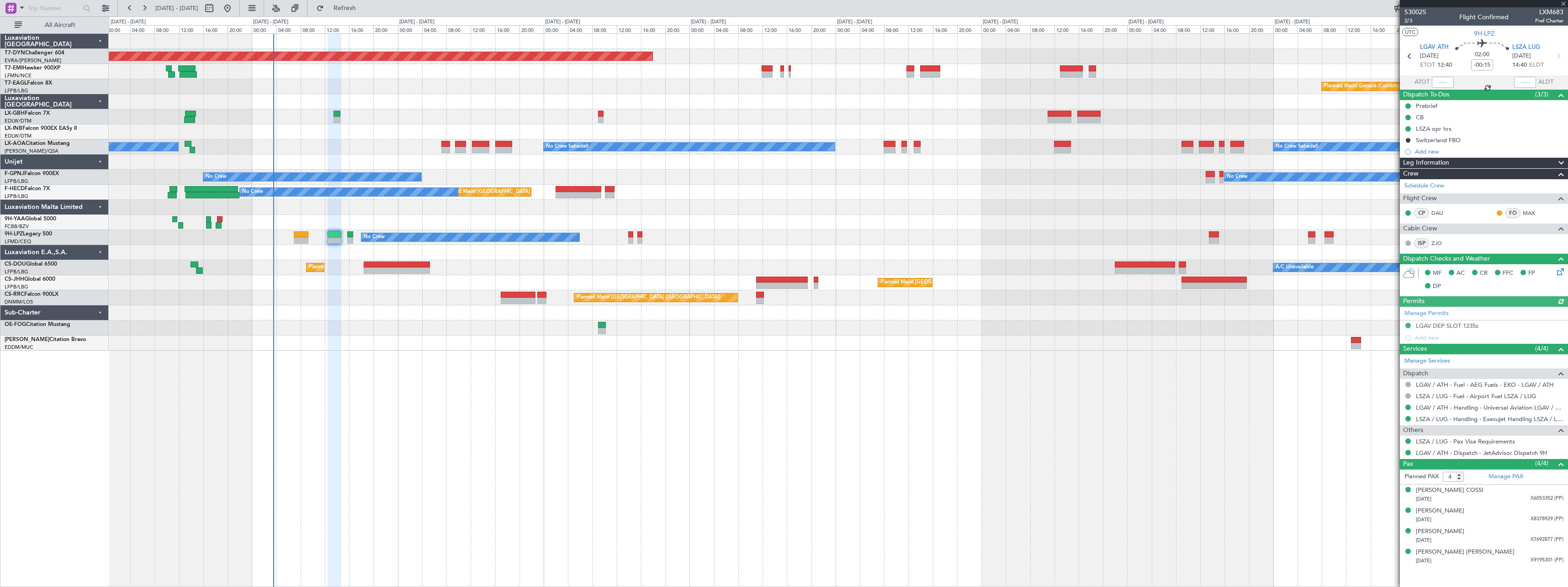
type input "0"
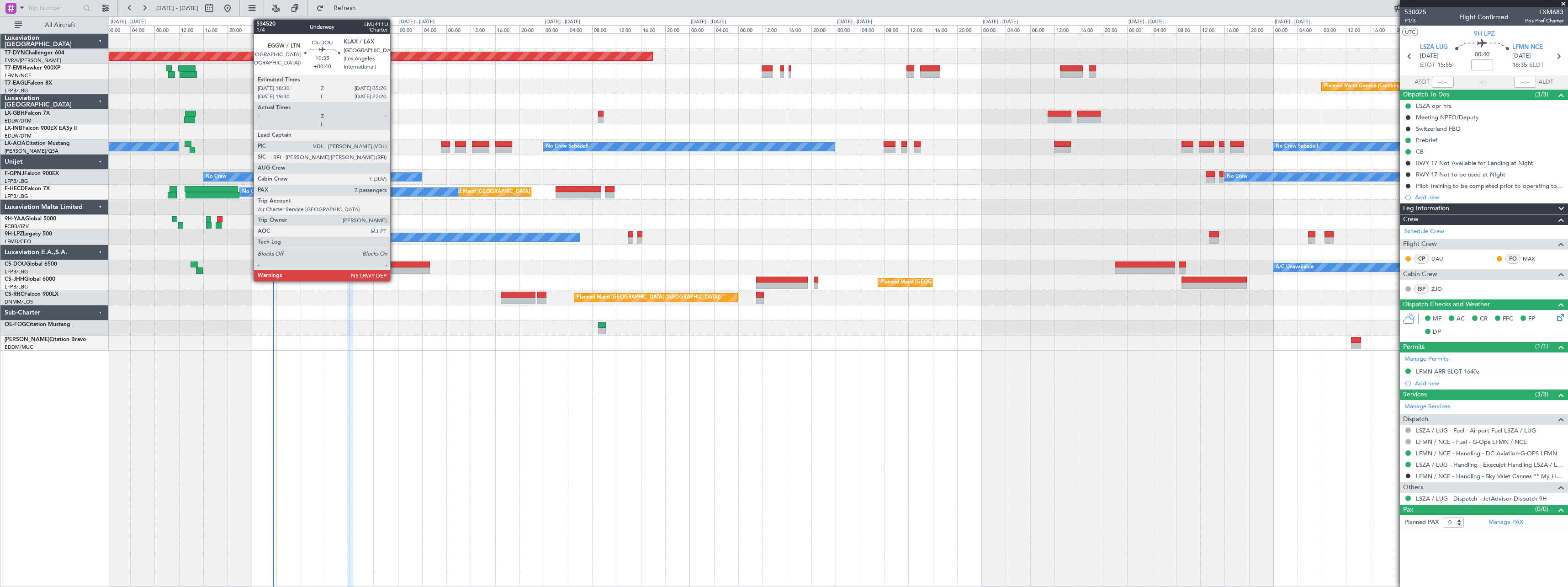
click at [394, 269] on div at bounding box center [396, 270] width 67 height 6
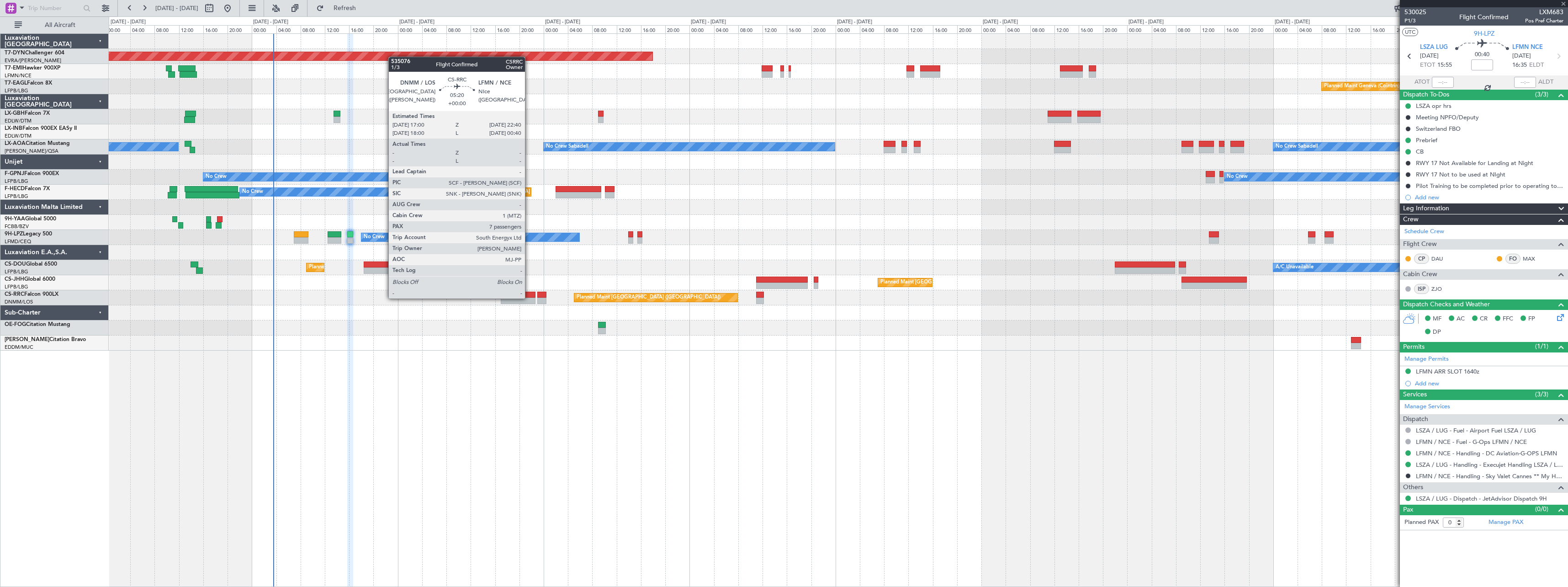
type input "+00:40"
type input "7"
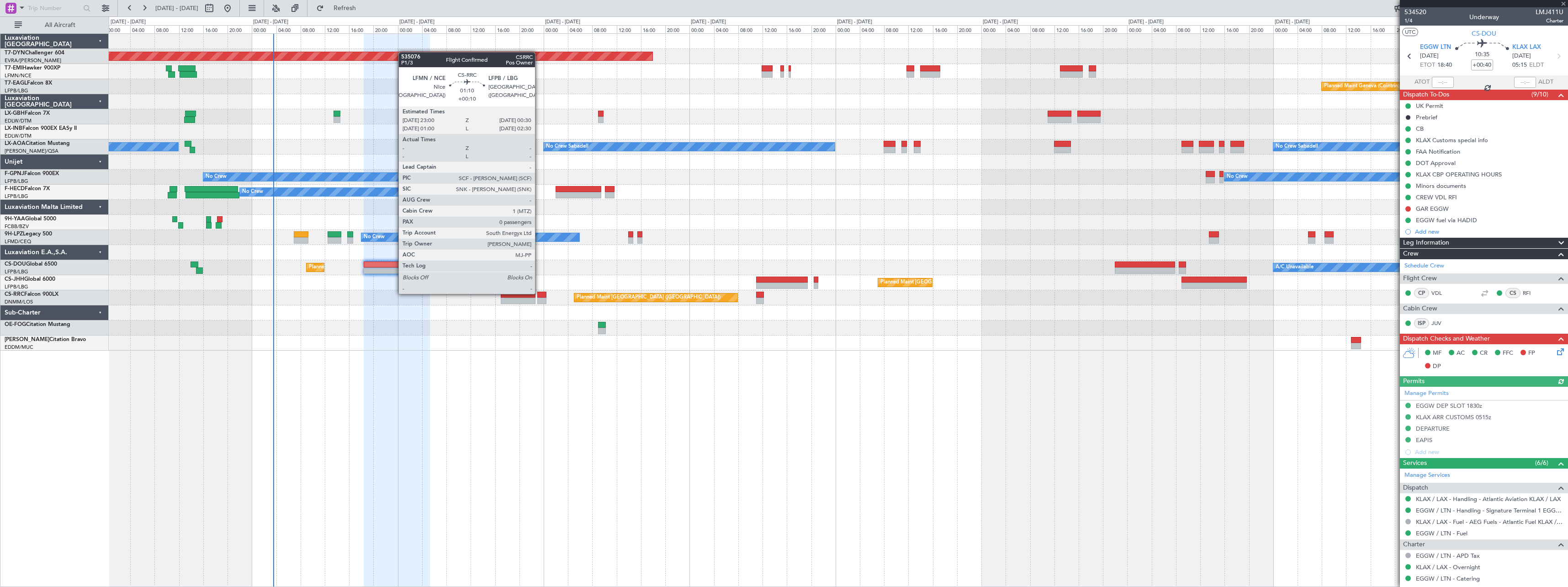
click at [539, 293] on div at bounding box center [541, 295] width 9 height 6
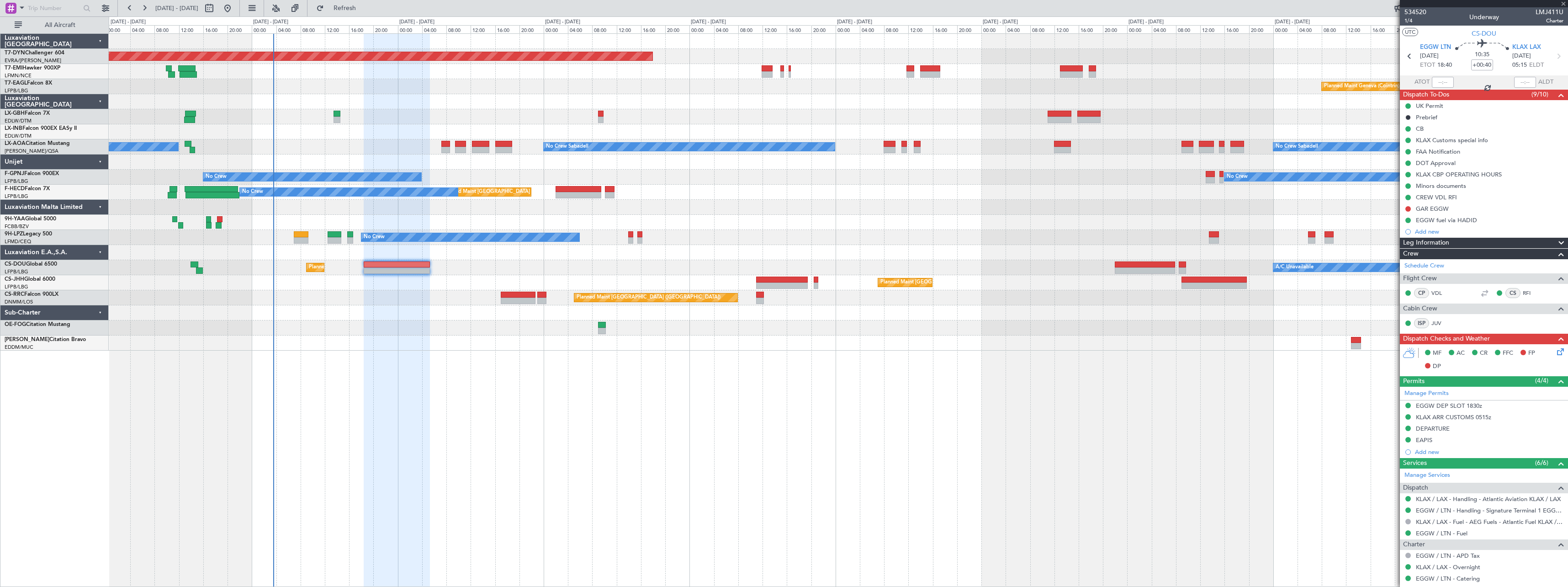
type input "+00:10"
type input "0"
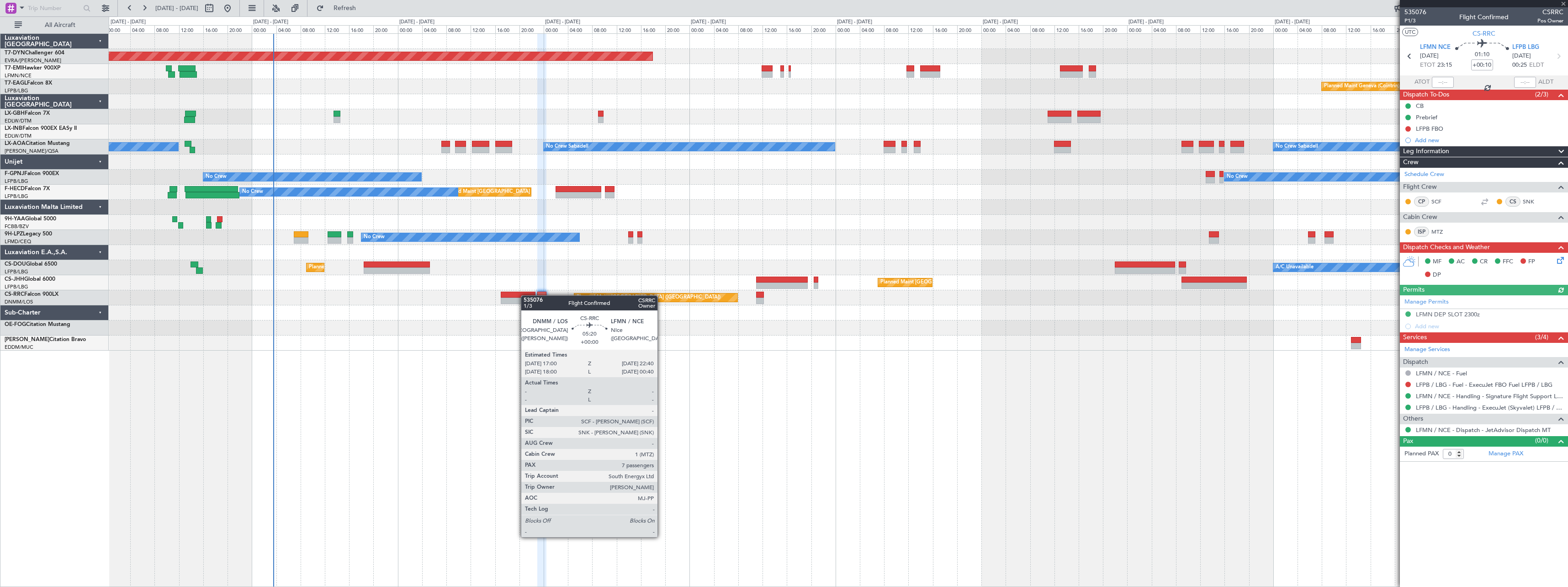
click at [525, 295] on div at bounding box center [517, 295] width 35 height 6
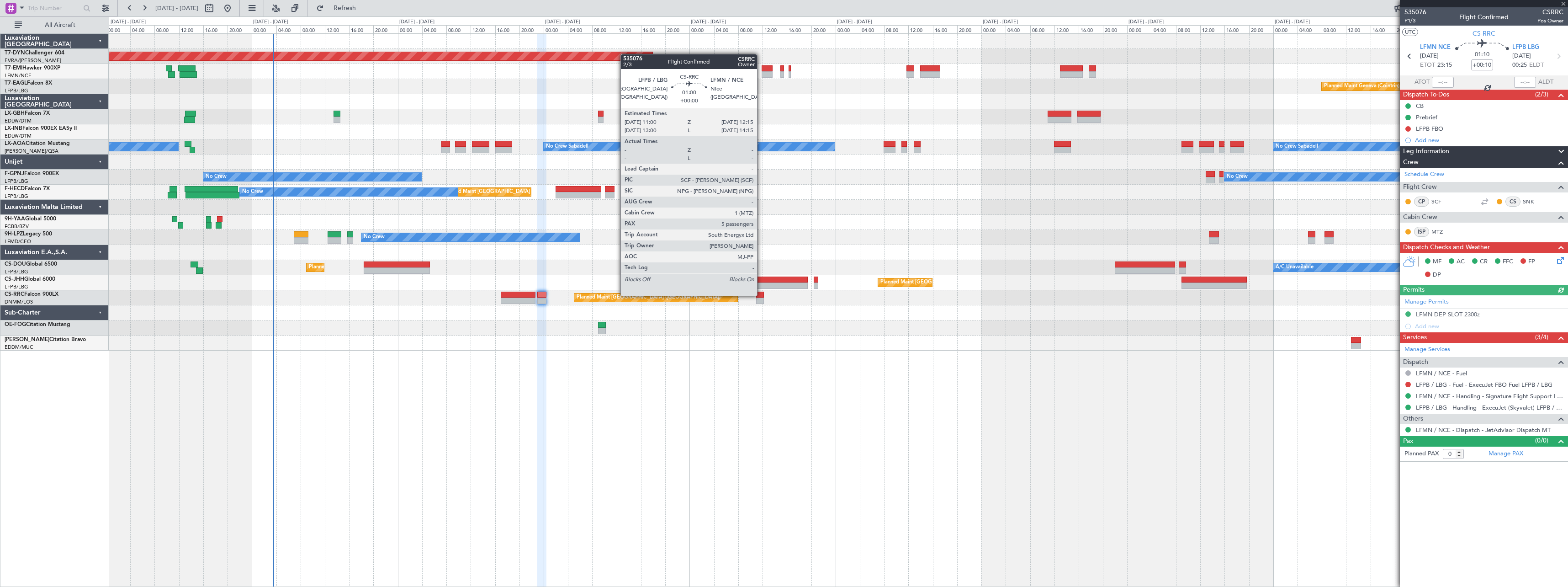
click at [762, 295] on div at bounding box center [760, 295] width 8 height 6
type input "7"
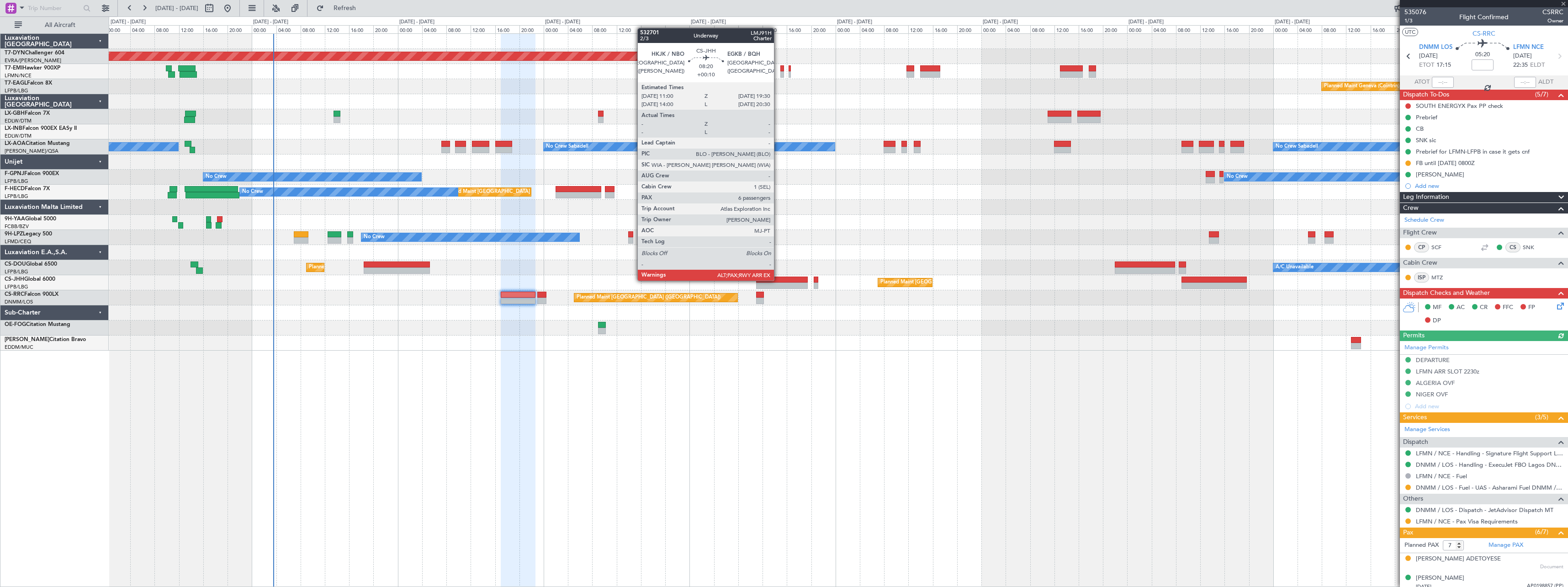
click at [779, 280] on div at bounding box center [782, 279] width 52 height 6
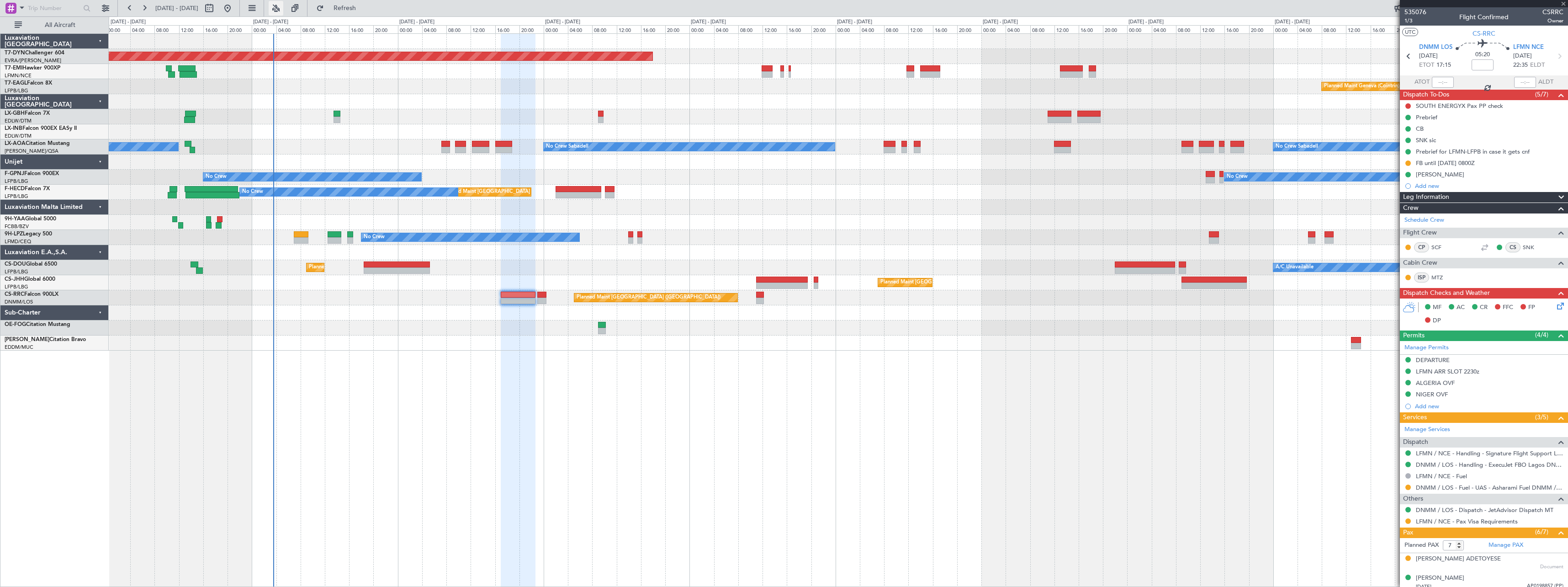
type input "+00:10"
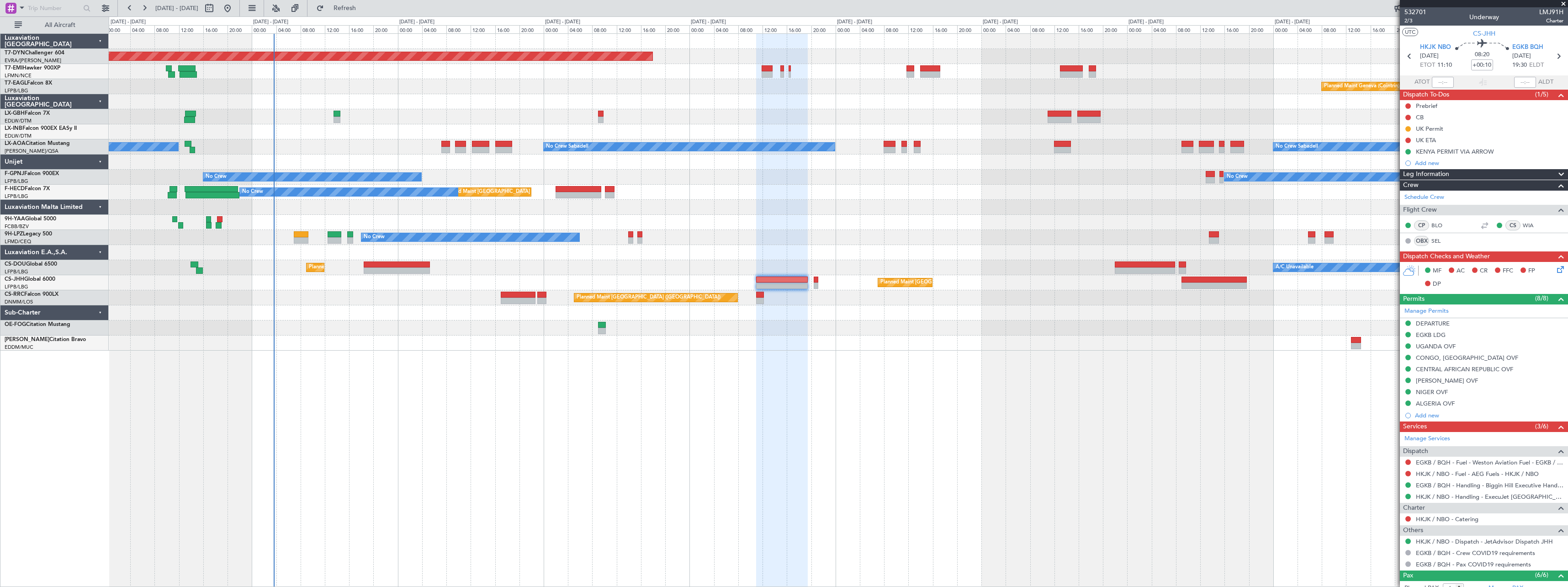
click at [442, 137] on div at bounding box center [838, 131] width 1459 height 15
click at [442, 139] on div "No Crew Sabadell No Crew Sabadell No Crew Luxembourg (Findel)" at bounding box center [838, 146] width 1459 height 15
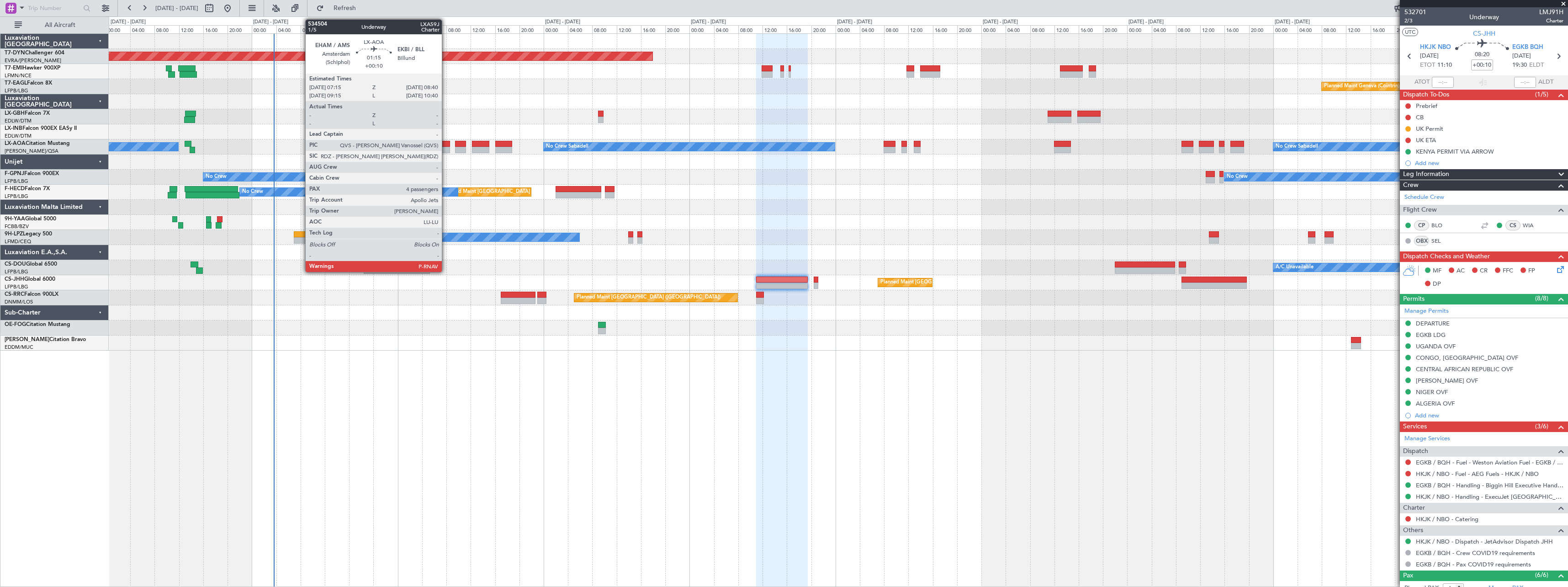
click at [446, 143] on div at bounding box center [445, 144] width 9 height 6
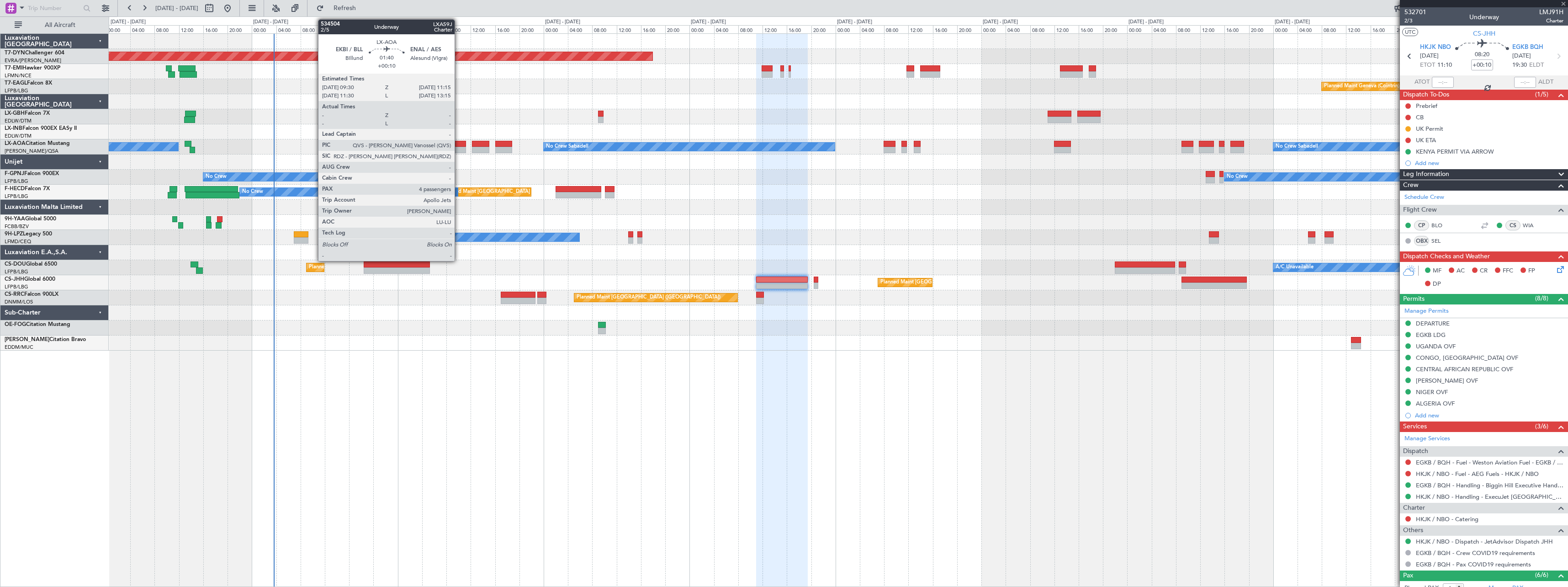
type input "4"
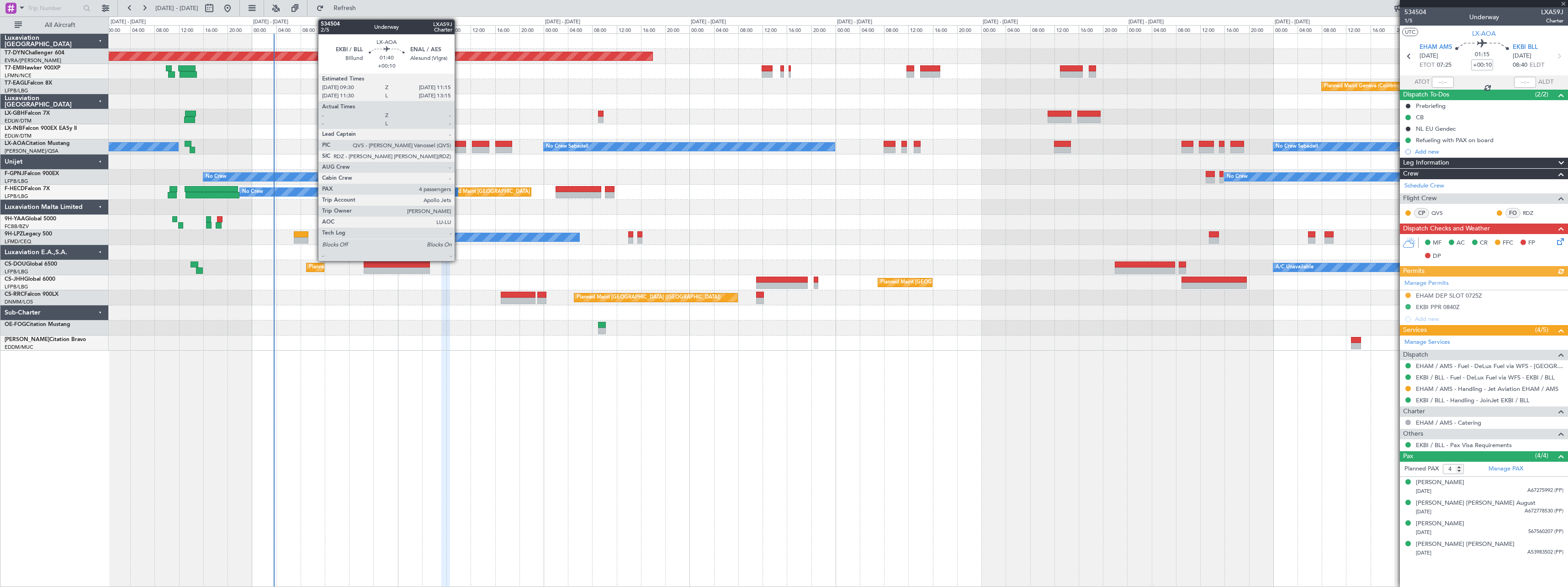
click at [459, 144] on div at bounding box center [460, 144] width 11 height 6
